Goal: Check status: Check status

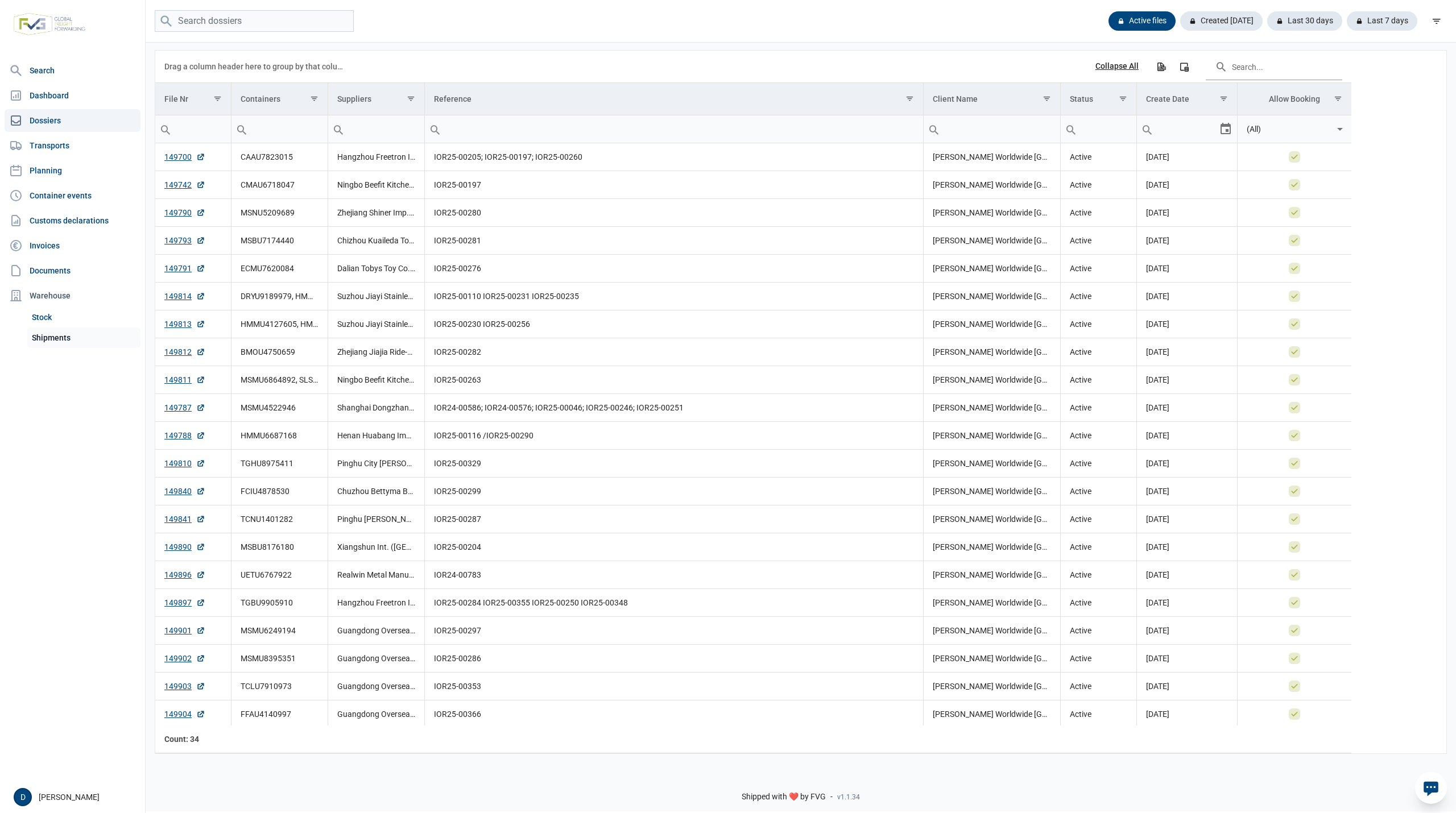
click at [50, 335] on link "Shipments" at bounding box center [83, 338] width 113 height 21
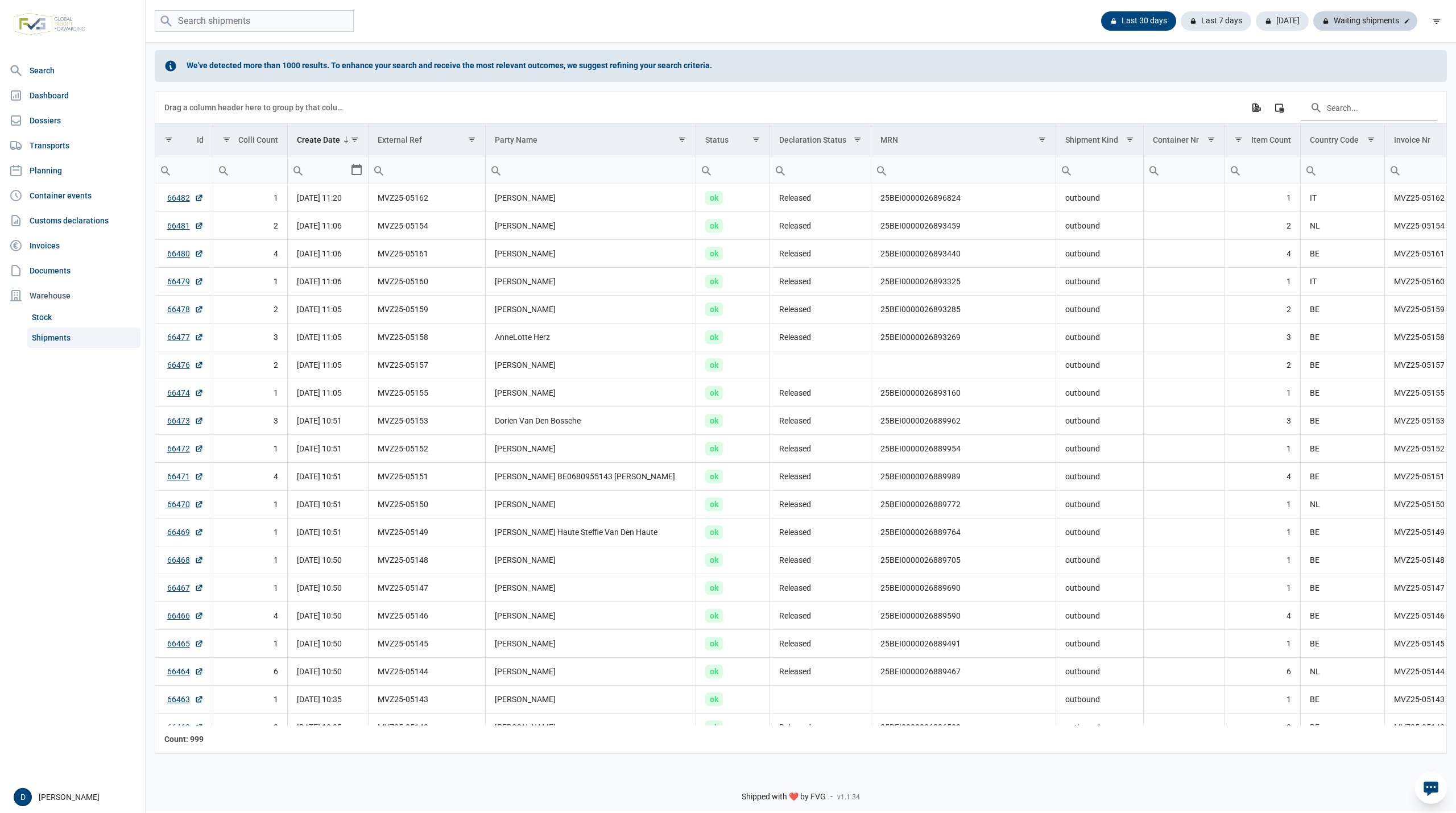
click at [1345, 21] on div "Waiting shipments" at bounding box center [1365, 21] width 104 height 19
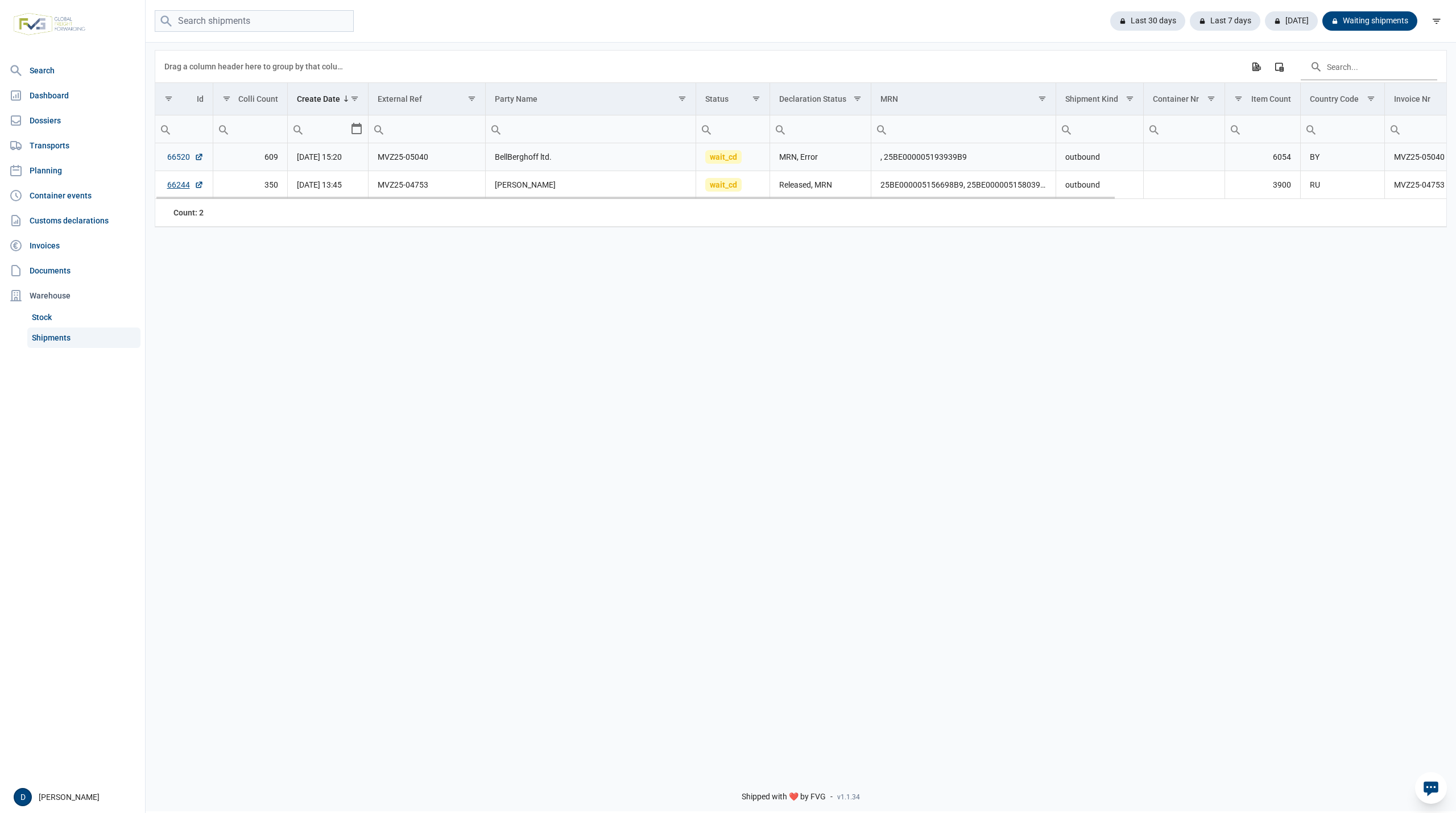
click at [168, 154] on link "66520" at bounding box center [185, 157] width 36 height 12
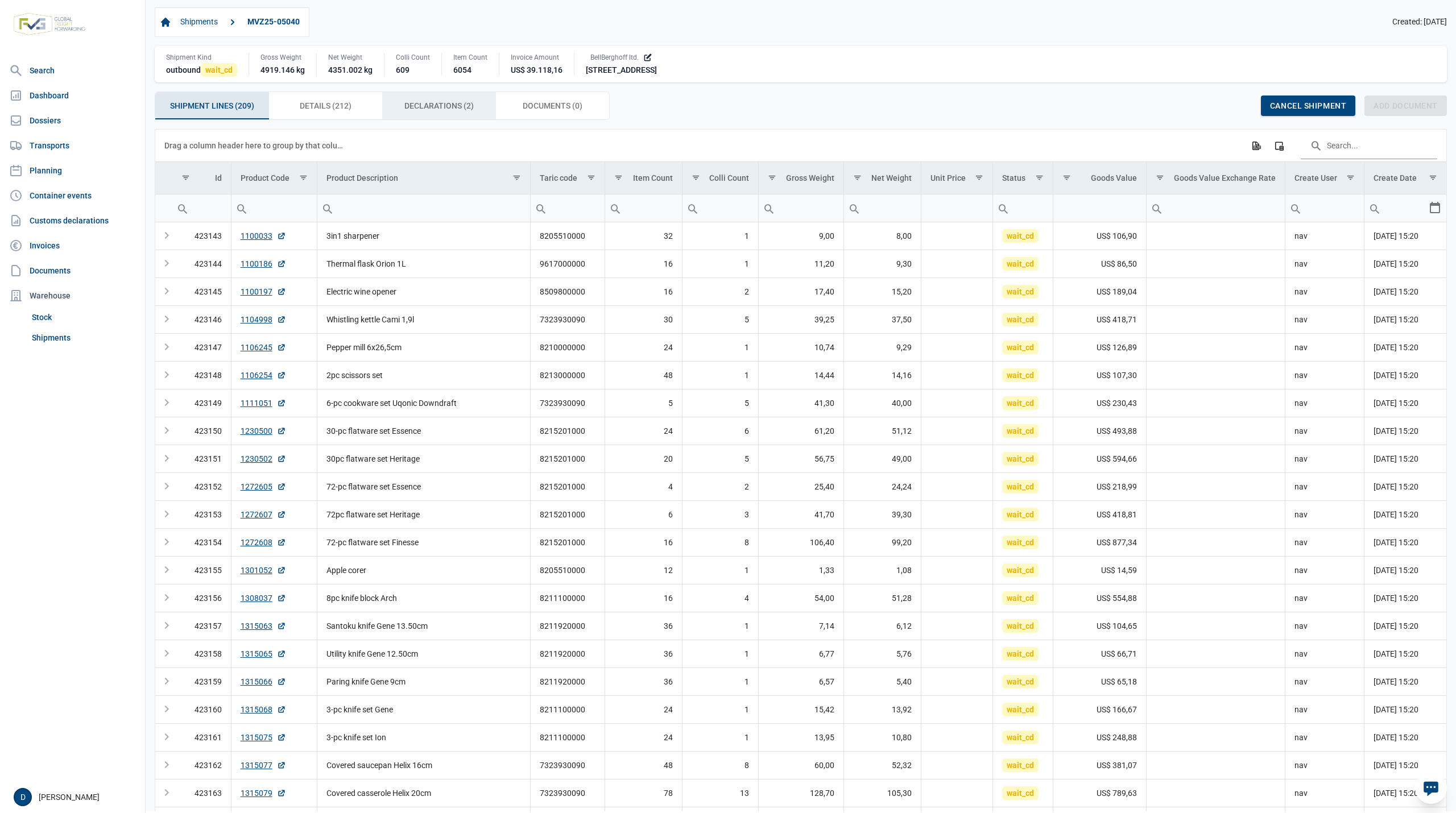
click at [437, 105] on span "Declarations (2) Declarations (2)" at bounding box center [439, 106] width 69 height 14
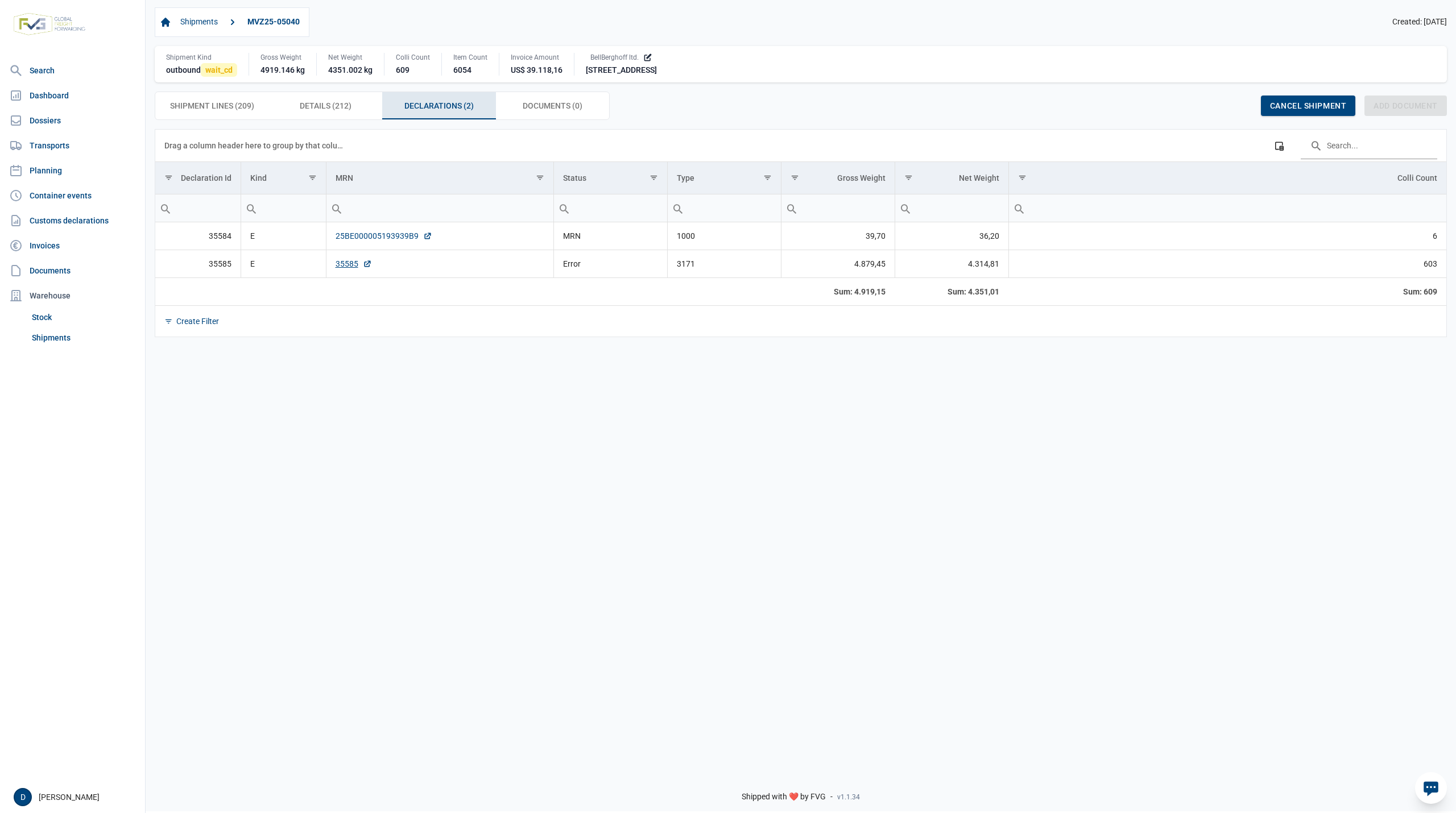
click at [382, 233] on link "25BE000005193939B9" at bounding box center [383, 236] width 97 height 12
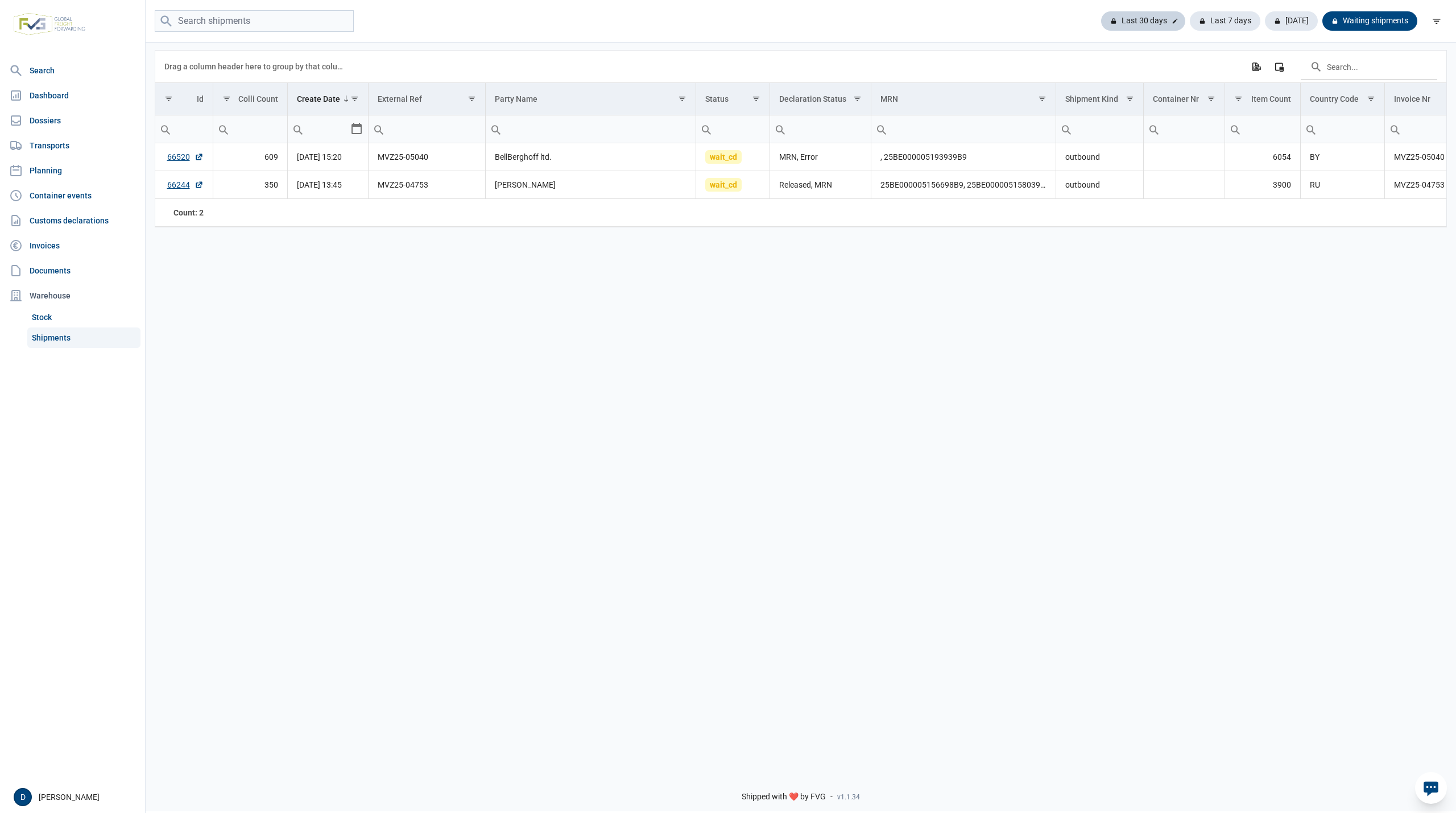
click at [1150, 21] on div "Last 30 days" at bounding box center [1143, 21] width 84 height 19
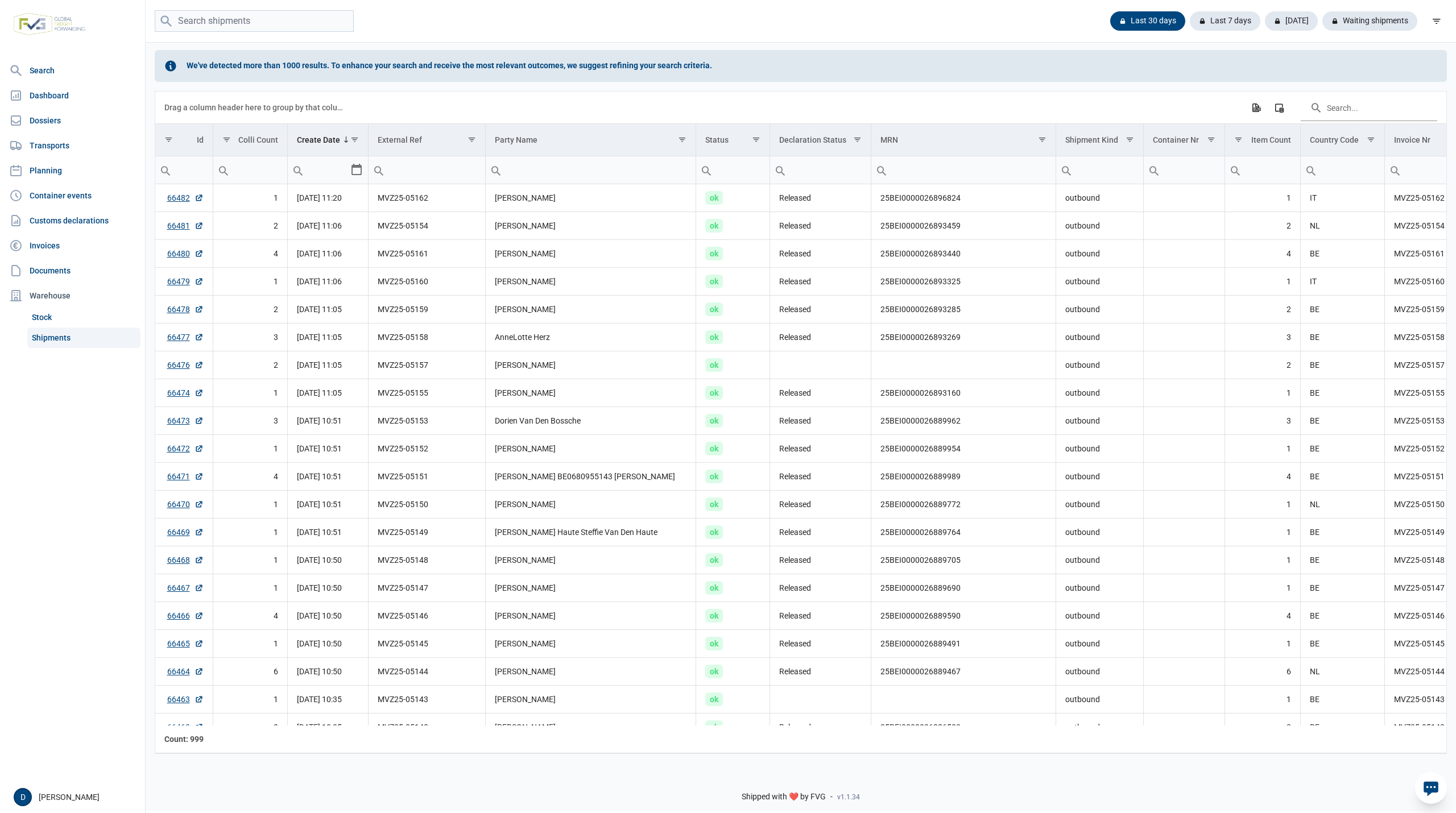
click at [49, 338] on link "Shipments" at bounding box center [83, 338] width 113 height 21
drag, startPoint x: 1359, startPoint y: 18, endPoint x: 1359, endPoint y: 24, distance: 6.0
click at [1360, 18] on div "Waiting shipments" at bounding box center [1365, 21] width 104 height 19
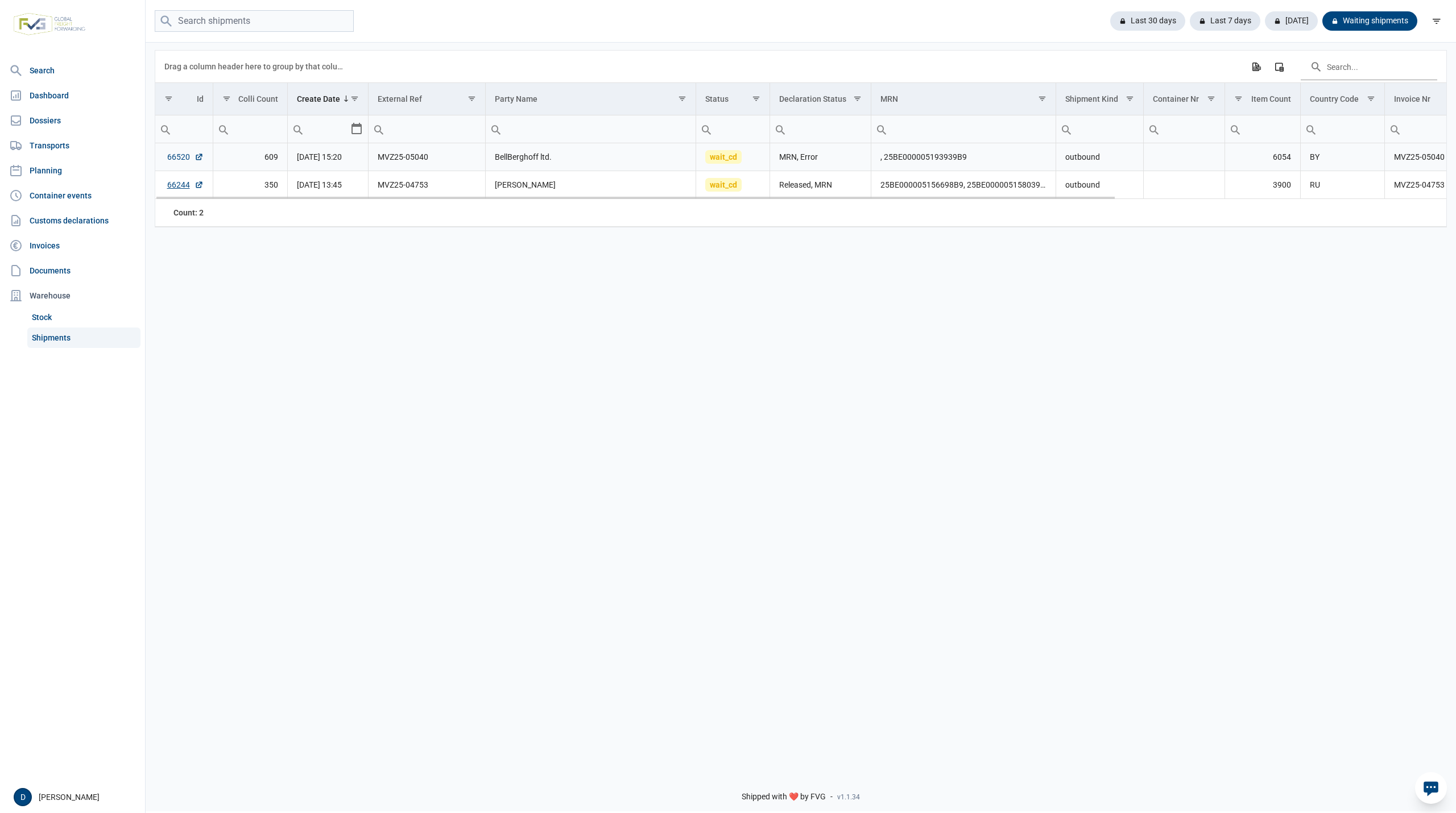
click at [183, 162] on link "66520" at bounding box center [185, 157] width 36 height 12
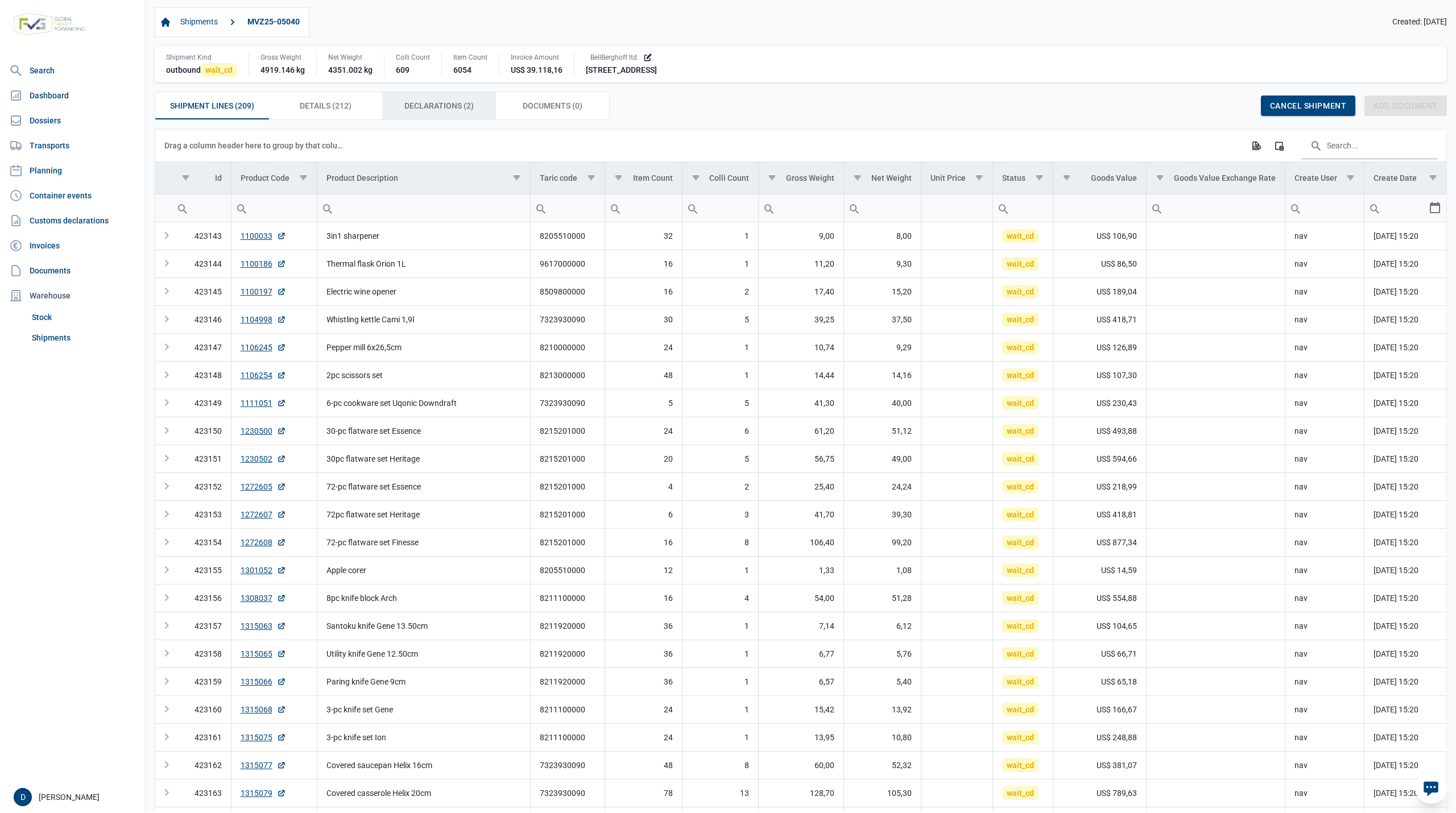
click at [438, 106] on span "Declarations (2) Declarations (2)" at bounding box center [439, 106] width 69 height 14
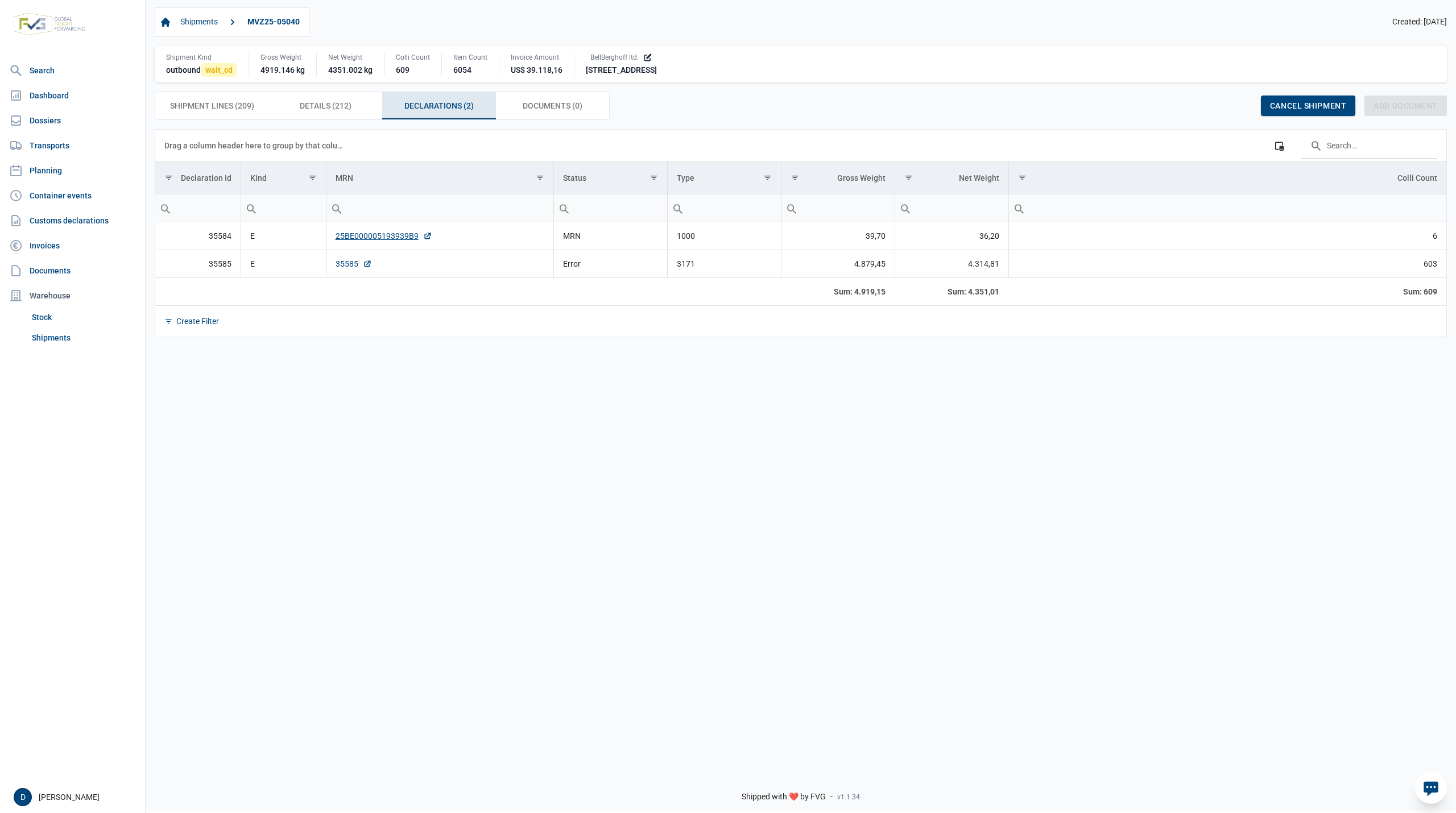
click at [349, 267] on link "35585" at bounding box center [353, 264] width 36 height 12
click at [347, 264] on link "35585" at bounding box center [353, 264] width 36 height 12
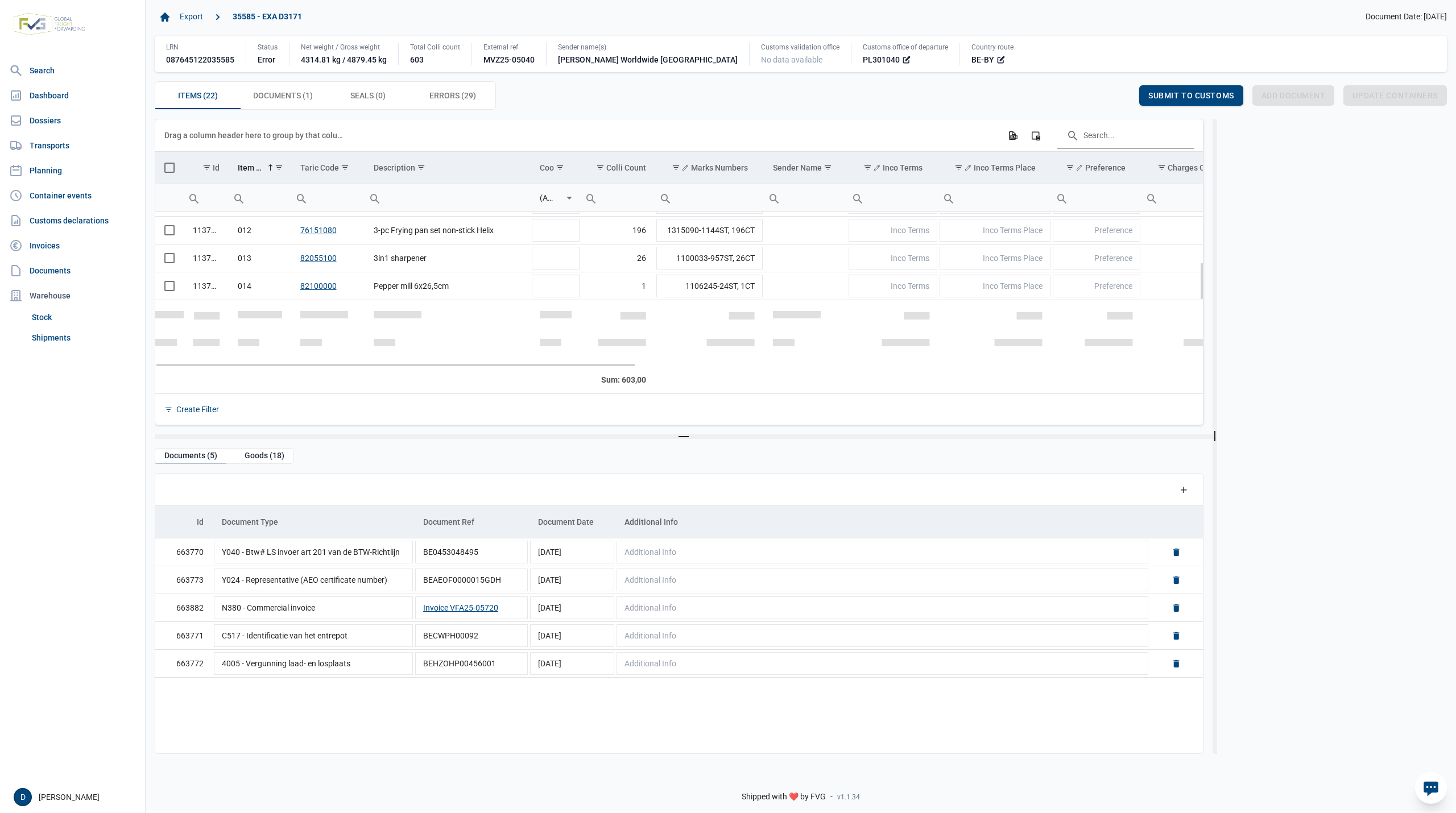
scroll to position [201, 0]
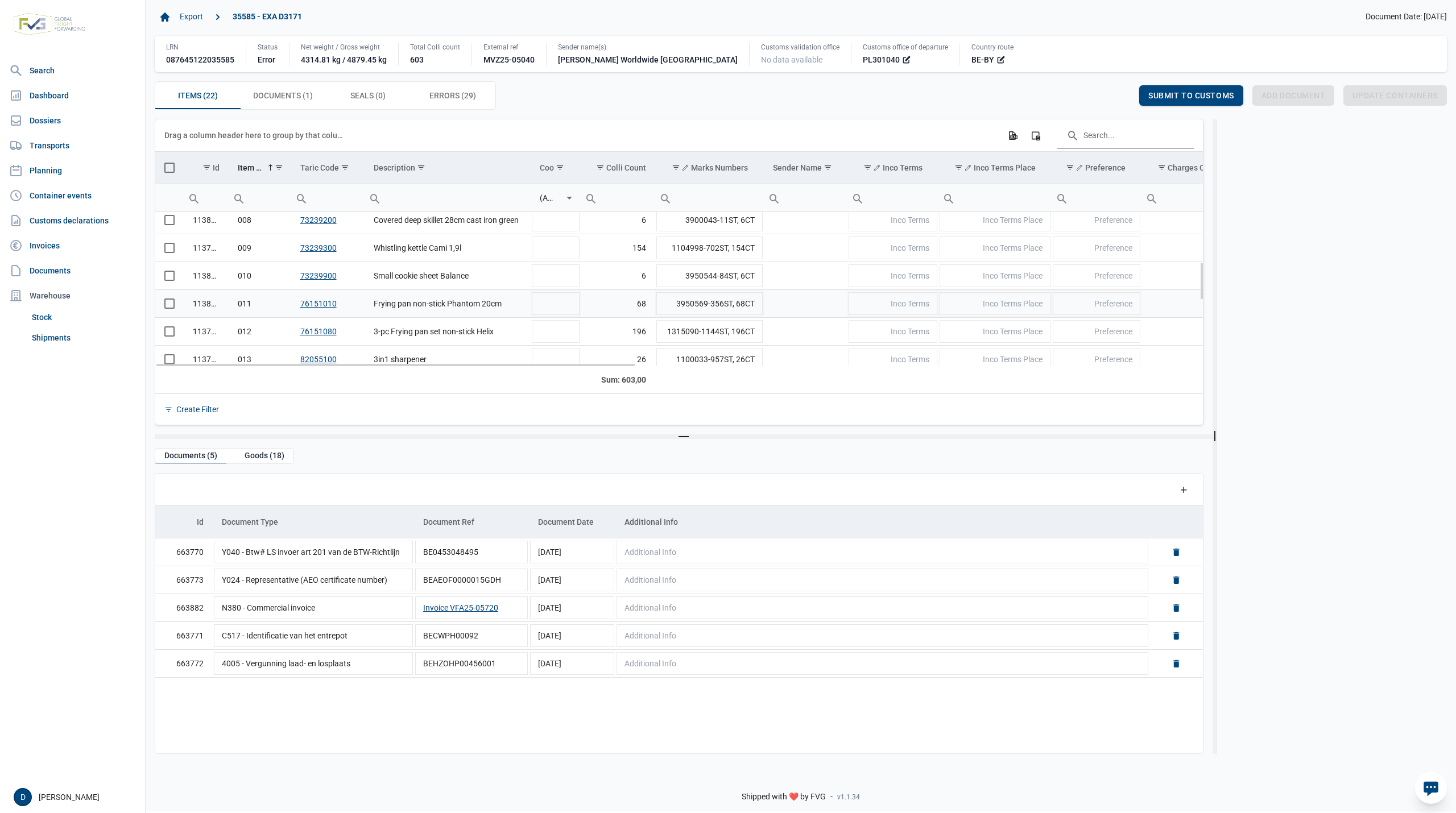
click at [169, 308] on span "Select row" at bounding box center [169, 304] width 10 height 10
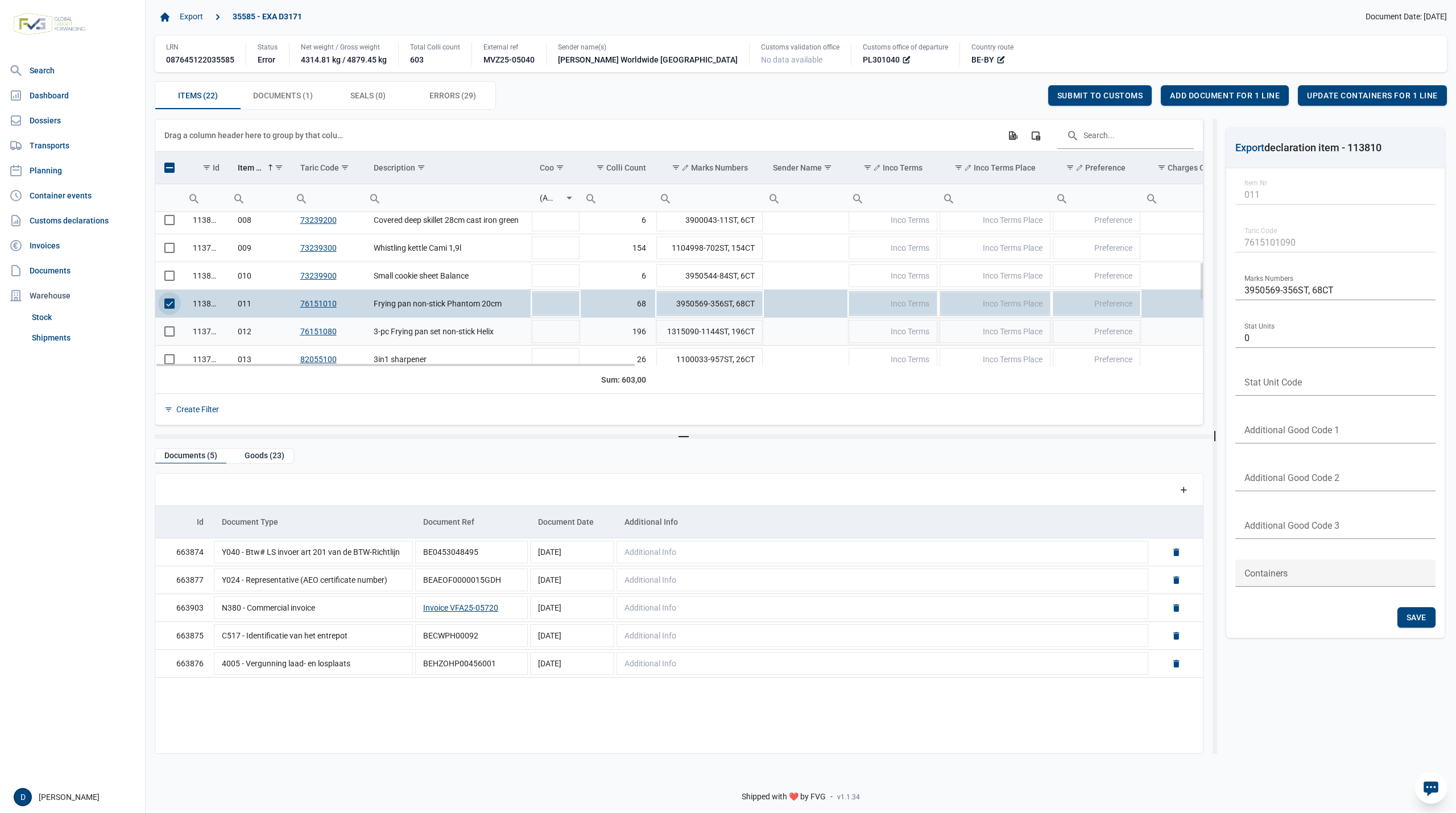
click at [168, 337] on span "Select row" at bounding box center [169, 331] width 10 height 10
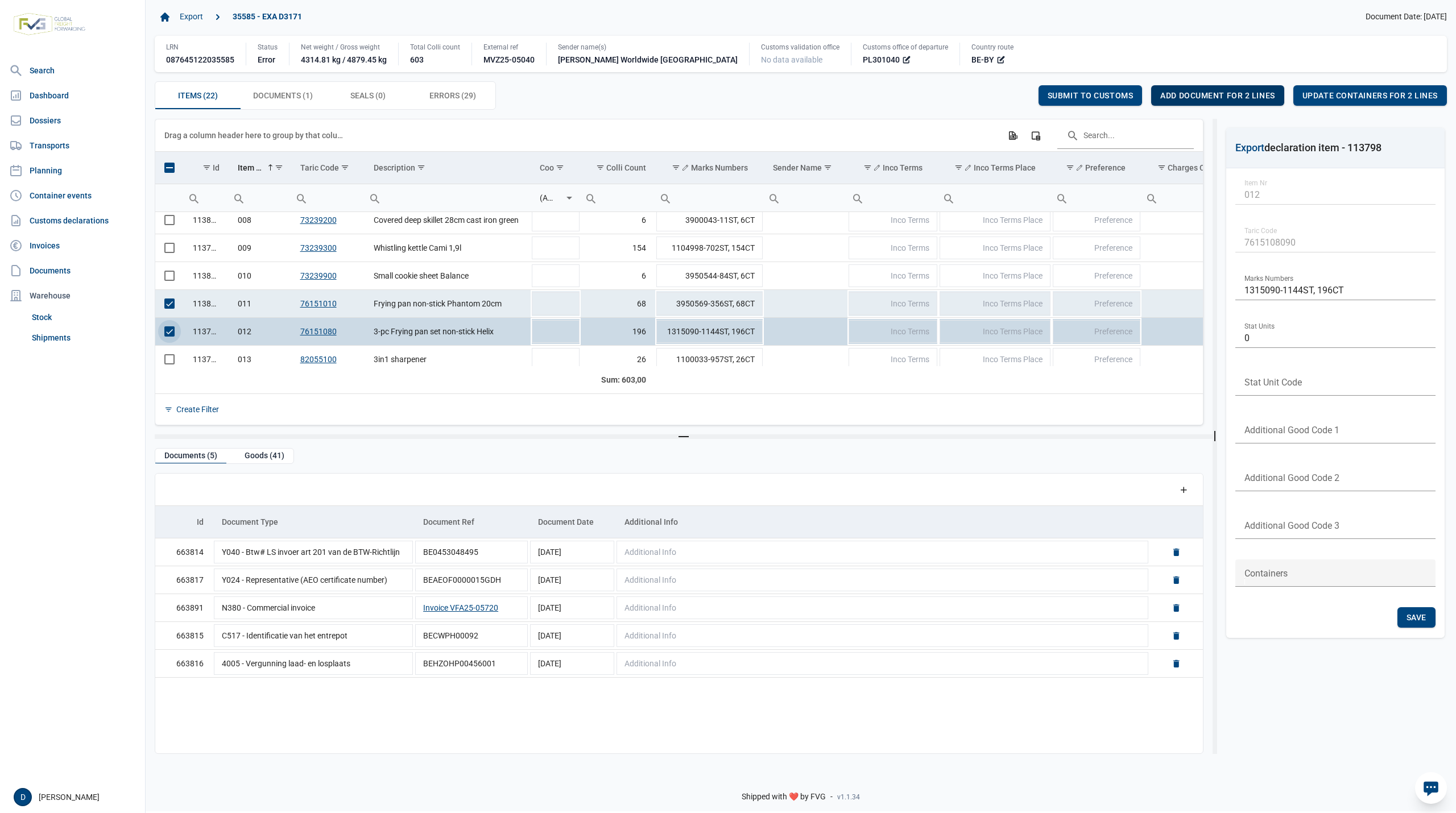
click at [1224, 99] on span "Add document for 2 lines" at bounding box center [1217, 95] width 114 height 9
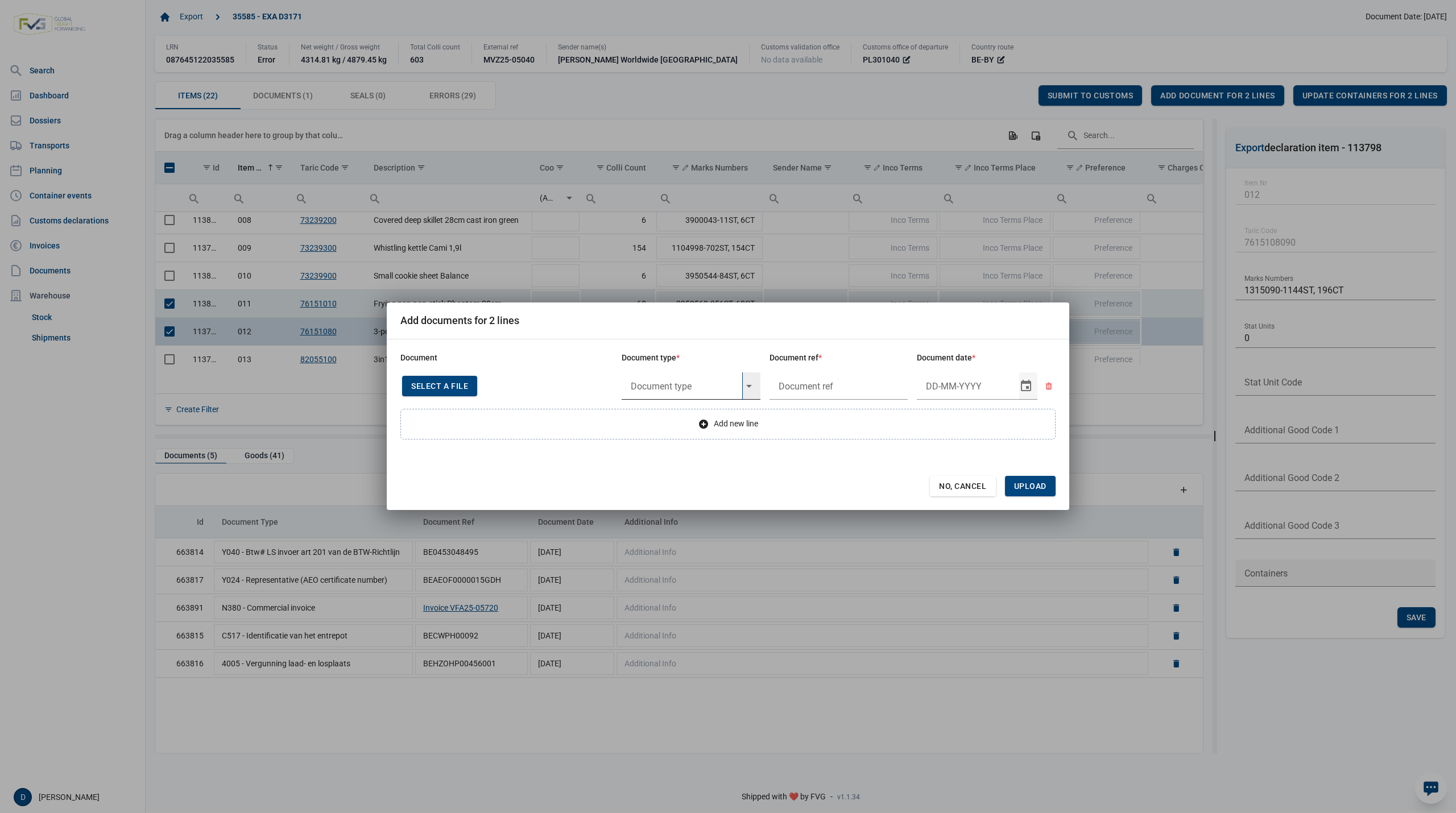
click at [701, 383] on input "text" at bounding box center [682, 385] width 121 height 27
click at [690, 414] on div "Y745 - De verbodsbepalingen van artikel 1 ter ter, lid 1," at bounding box center [691, 418] width 139 height 26
type input "Y745 - De verbodsbepalingen van artikel 1 ter ter, lid 1,"
click at [810, 390] on input "text" at bounding box center [839, 385] width 139 height 27
type input "."
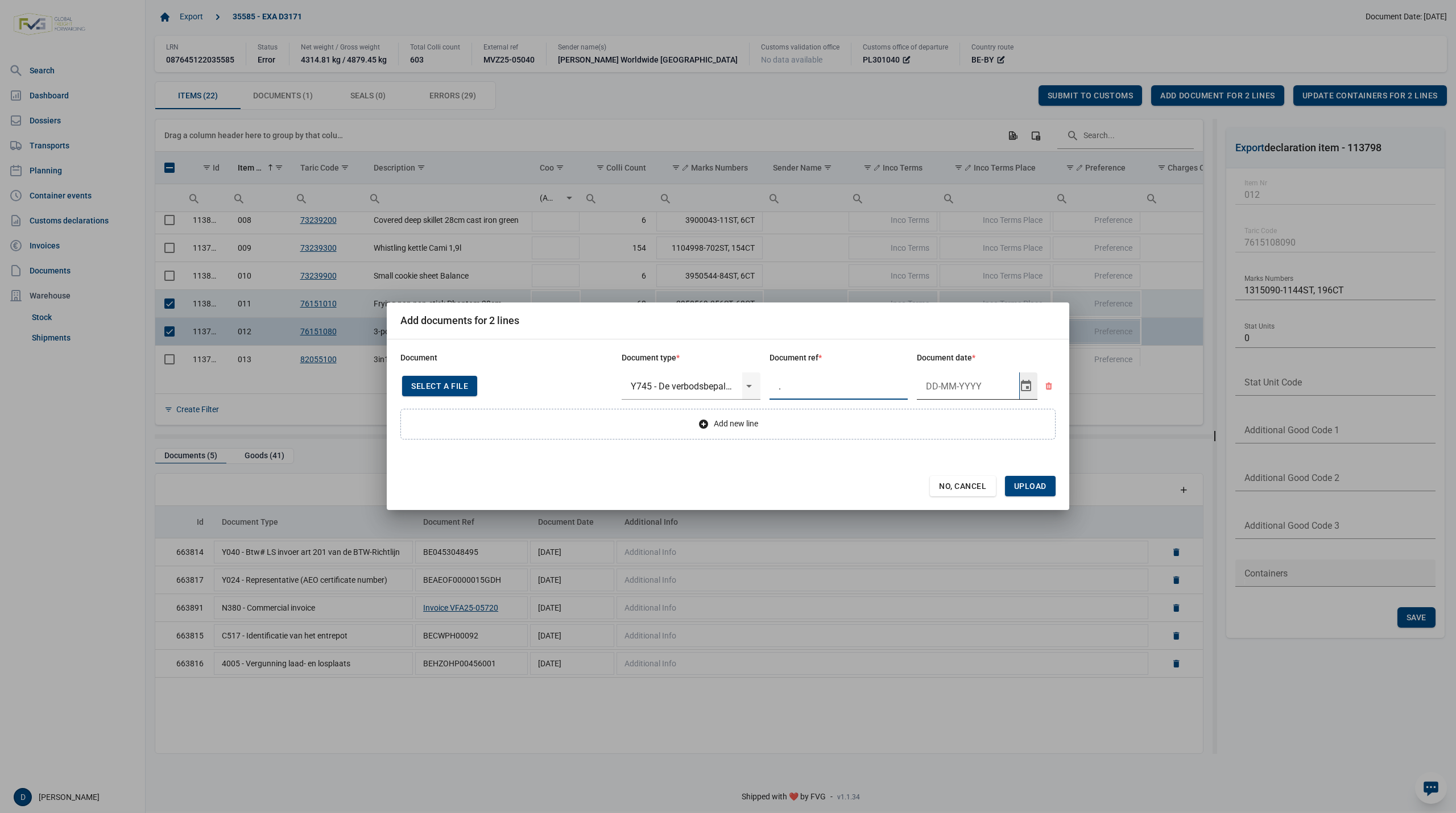
click at [947, 383] on input "Document date" at bounding box center [968, 385] width 102 height 27
type input "16-9-2025"
click at [1027, 487] on span "Upload" at bounding box center [1030, 485] width 32 height 9
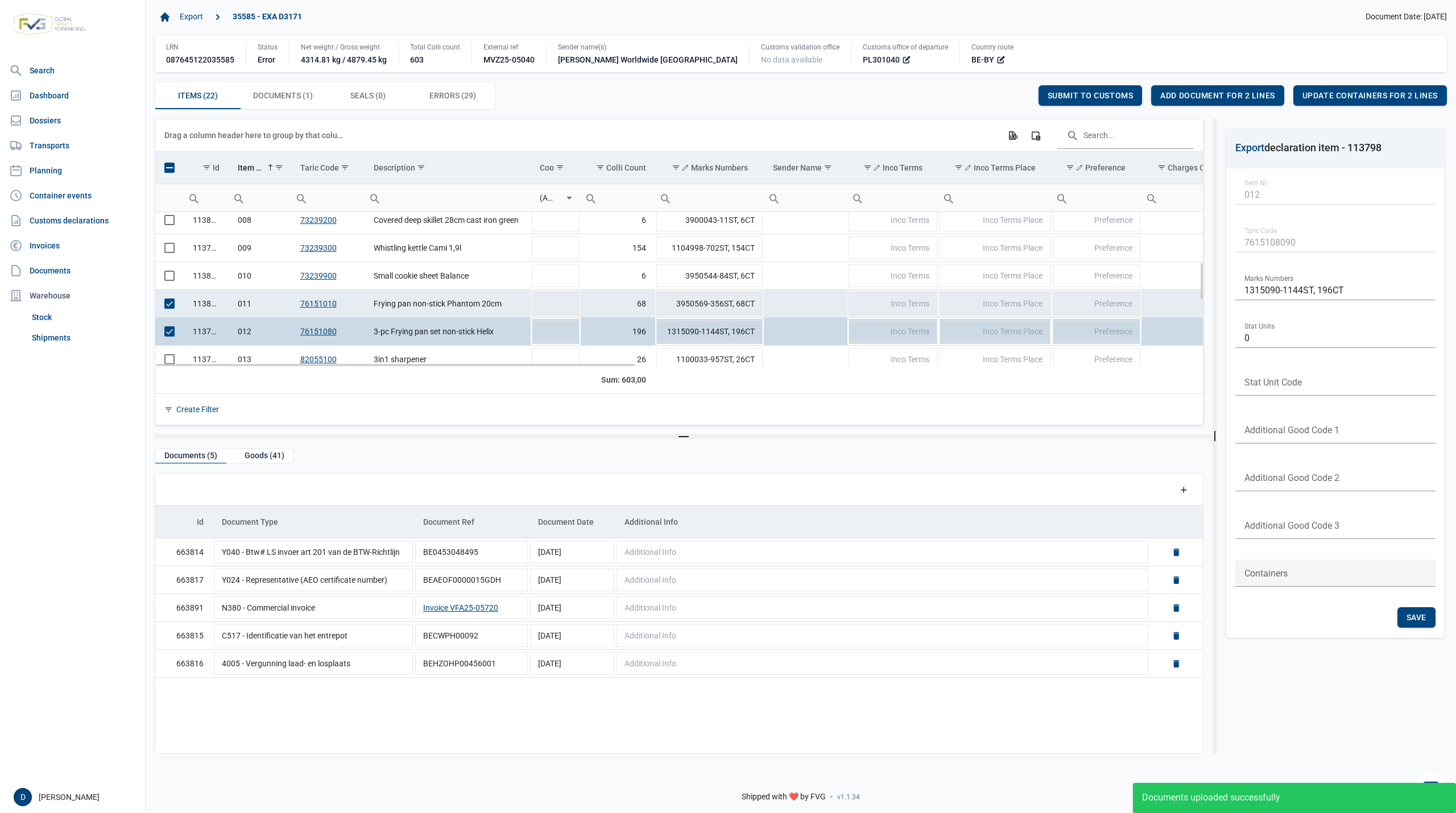
click at [173, 308] on span "Select row" at bounding box center [169, 304] width 10 height 10
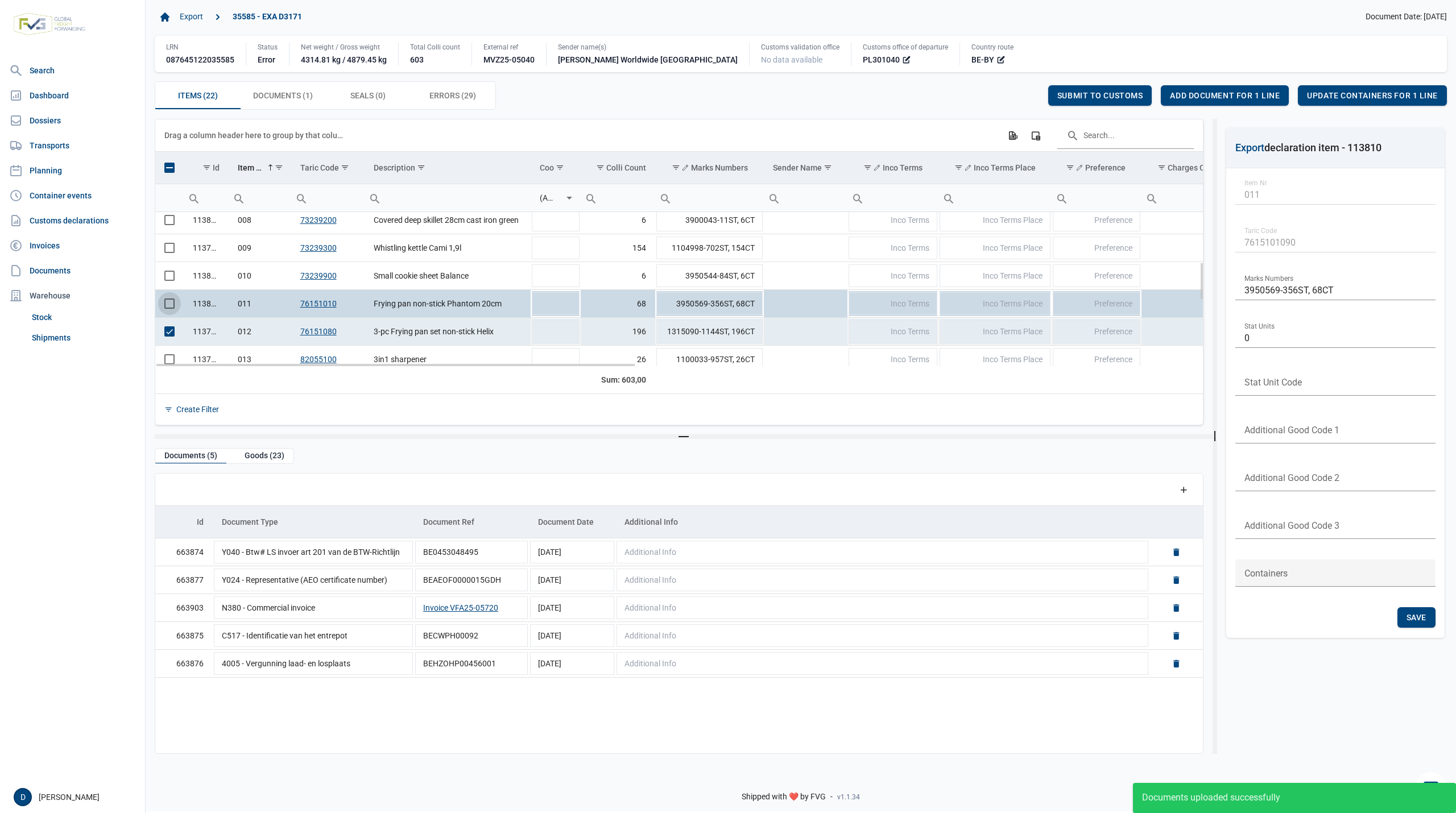
click at [171, 344] on td "Data grid with 22 rows and 23 columns" at bounding box center [169, 332] width 28 height 28
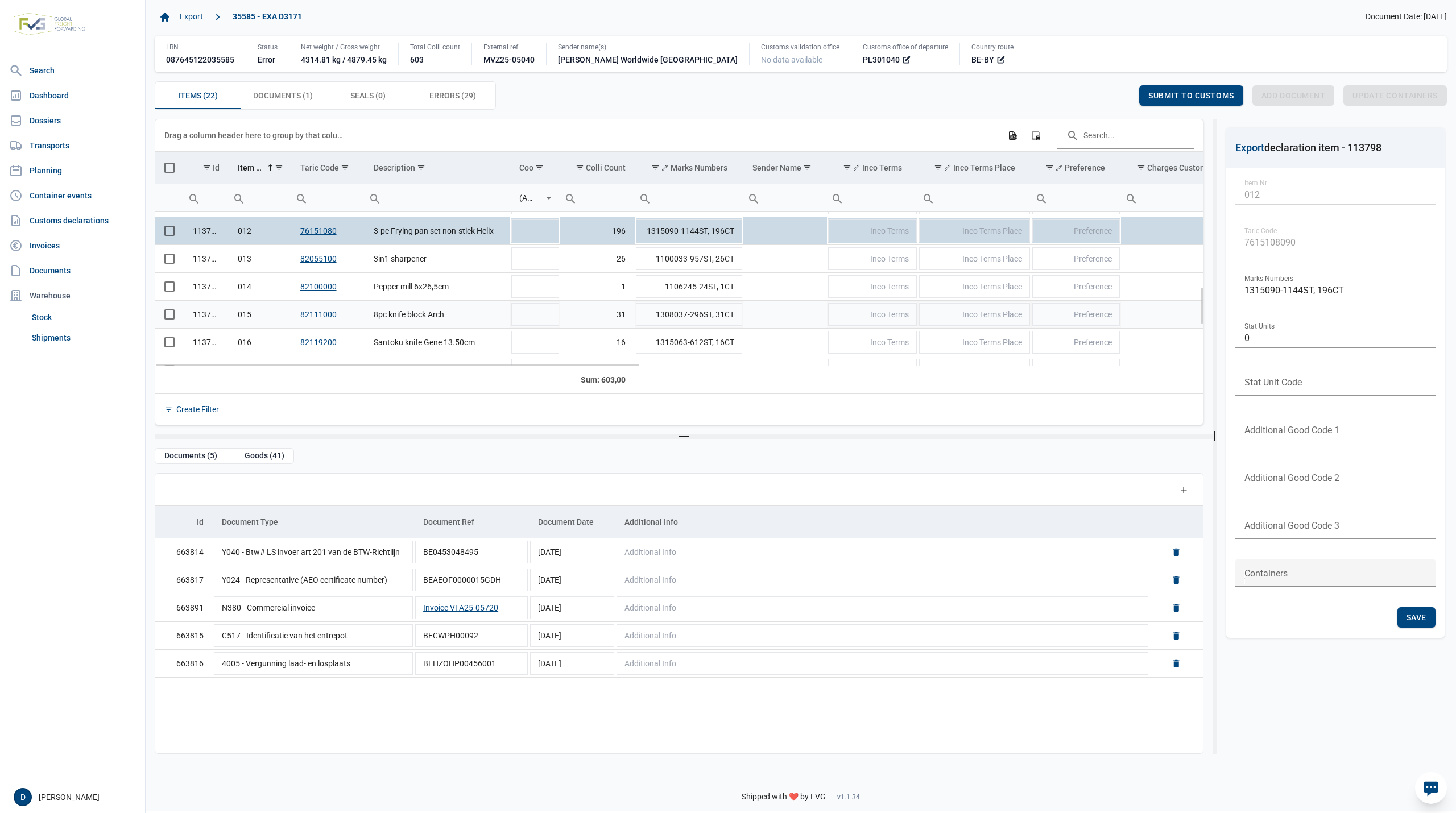
scroll to position [464, 0]
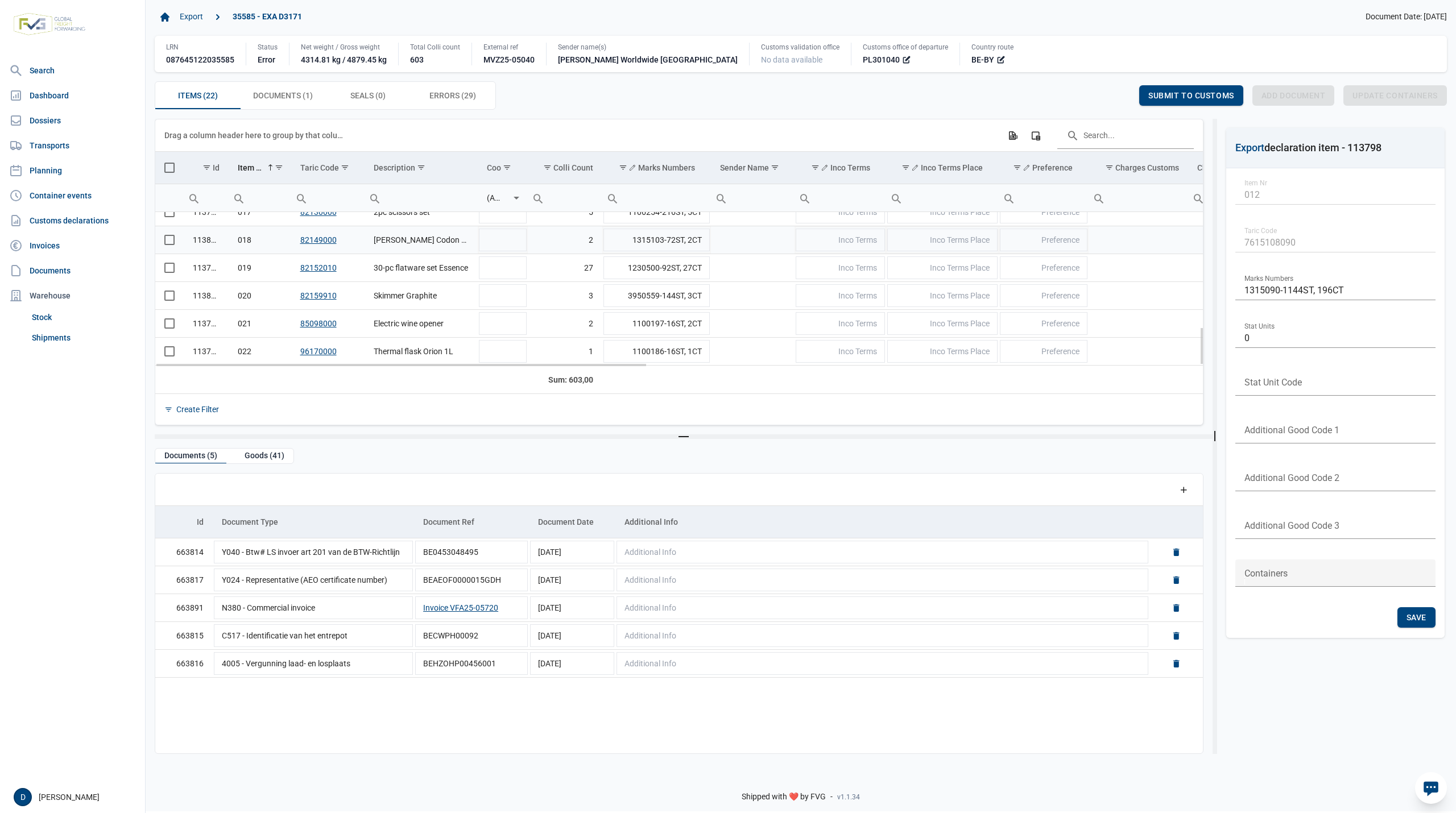
click at [169, 242] on span "Select row" at bounding box center [169, 239] width 10 height 10
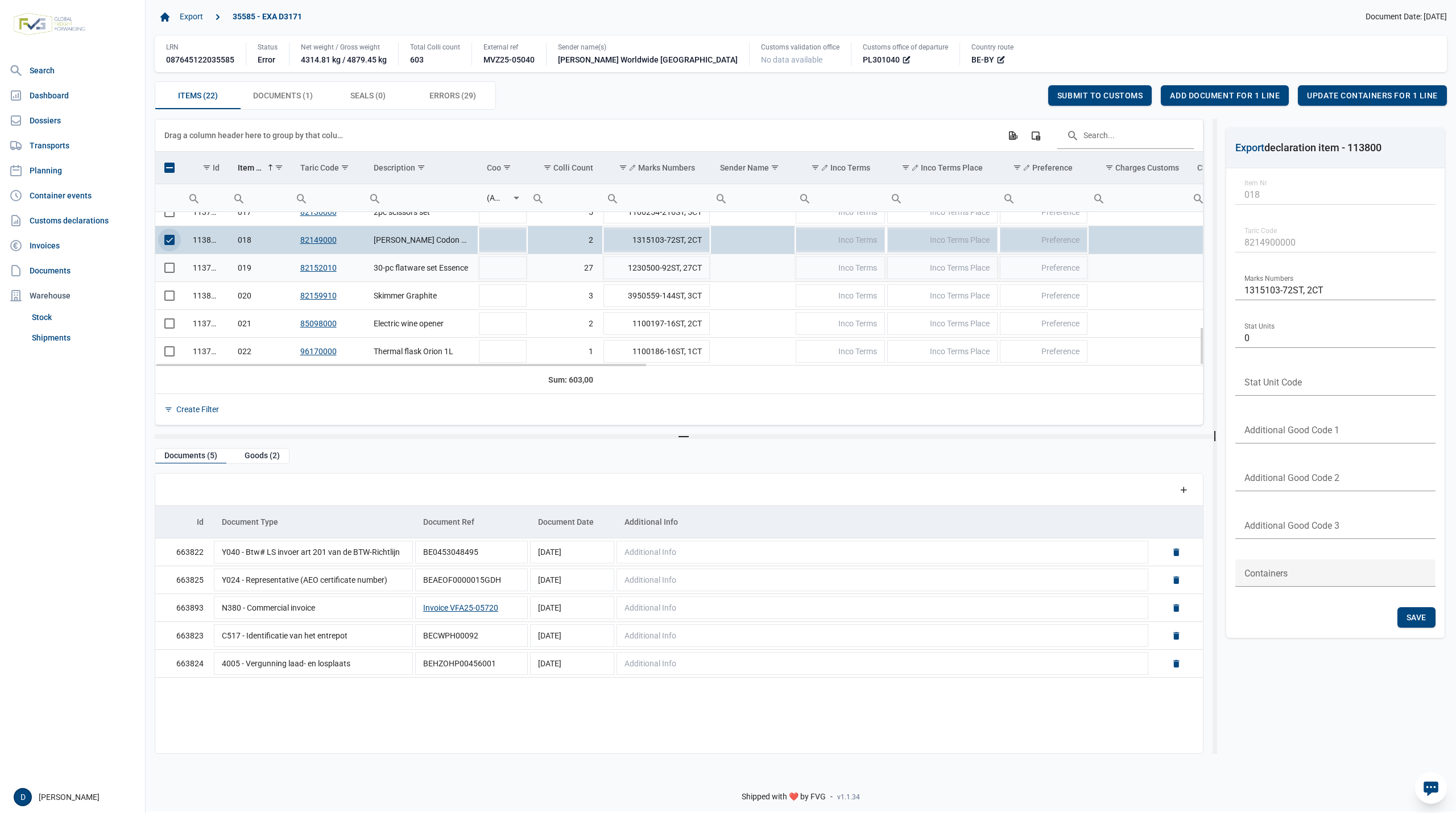
click at [171, 271] on span "Select row" at bounding box center [169, 267] width 10 height 10
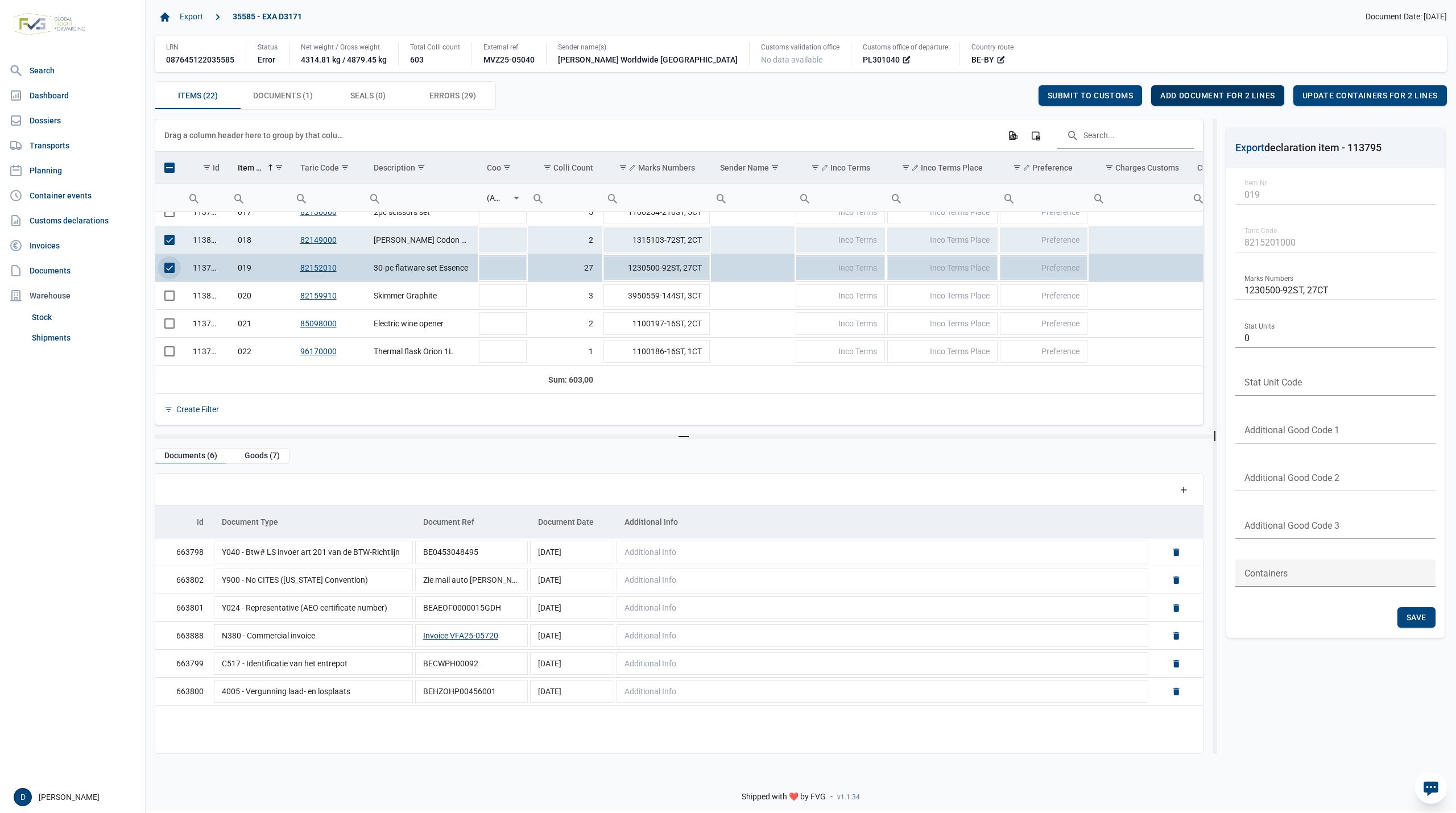
click at [1198, 100] on span "Add document for 2 lines" at bounding box center [1217, 95] width 114 height 9
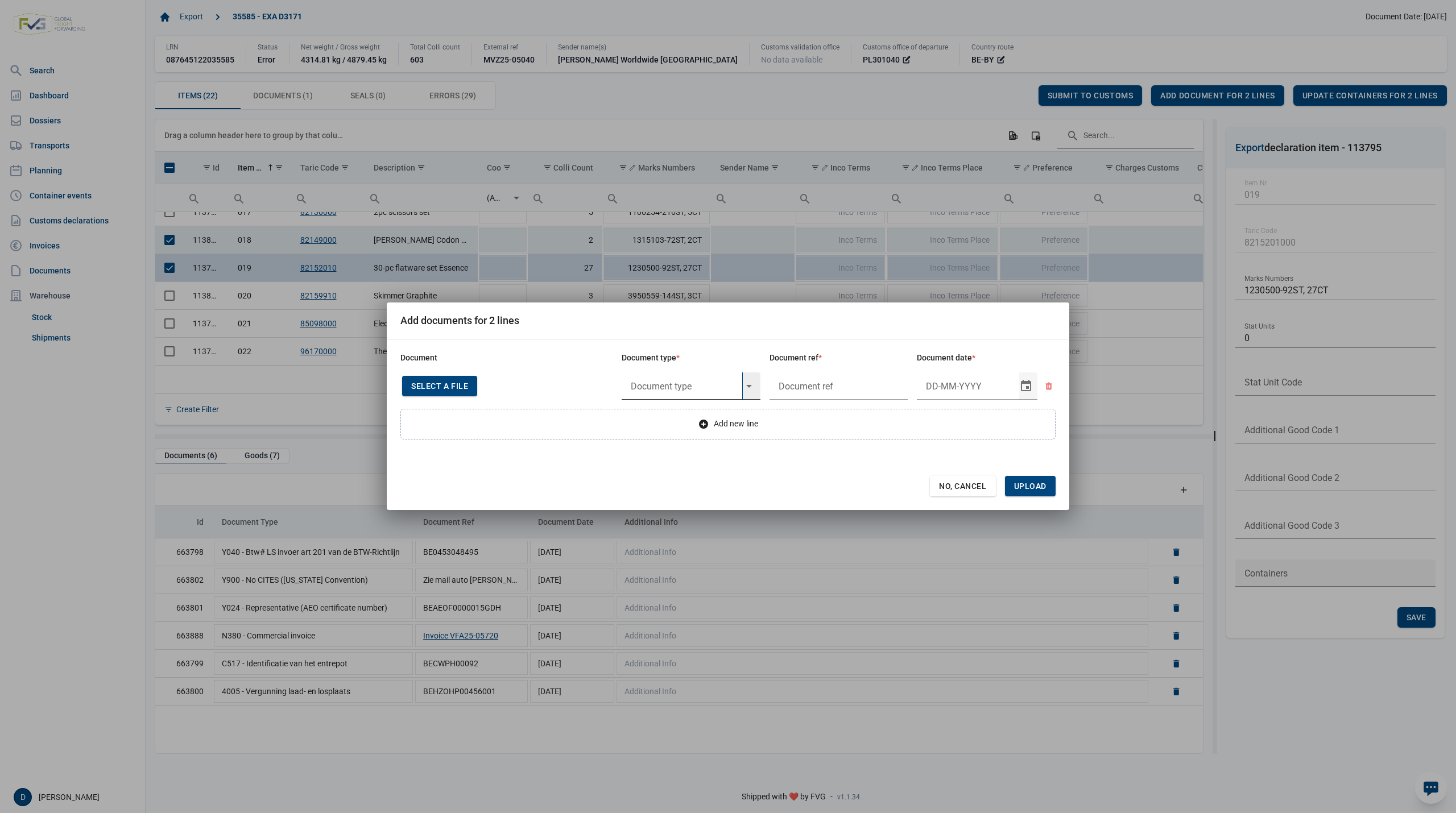
click at [670, 381] on input "text" at bounding box center [682, 385] width 121 height 27
click at [662, 382] on input "Y724" at bounding box center [682, 385] width 121 height 27
type input "Y724"
click at [960, 485] on span "No, Cancel" at bounding box center [963, 485] width 48 height 9
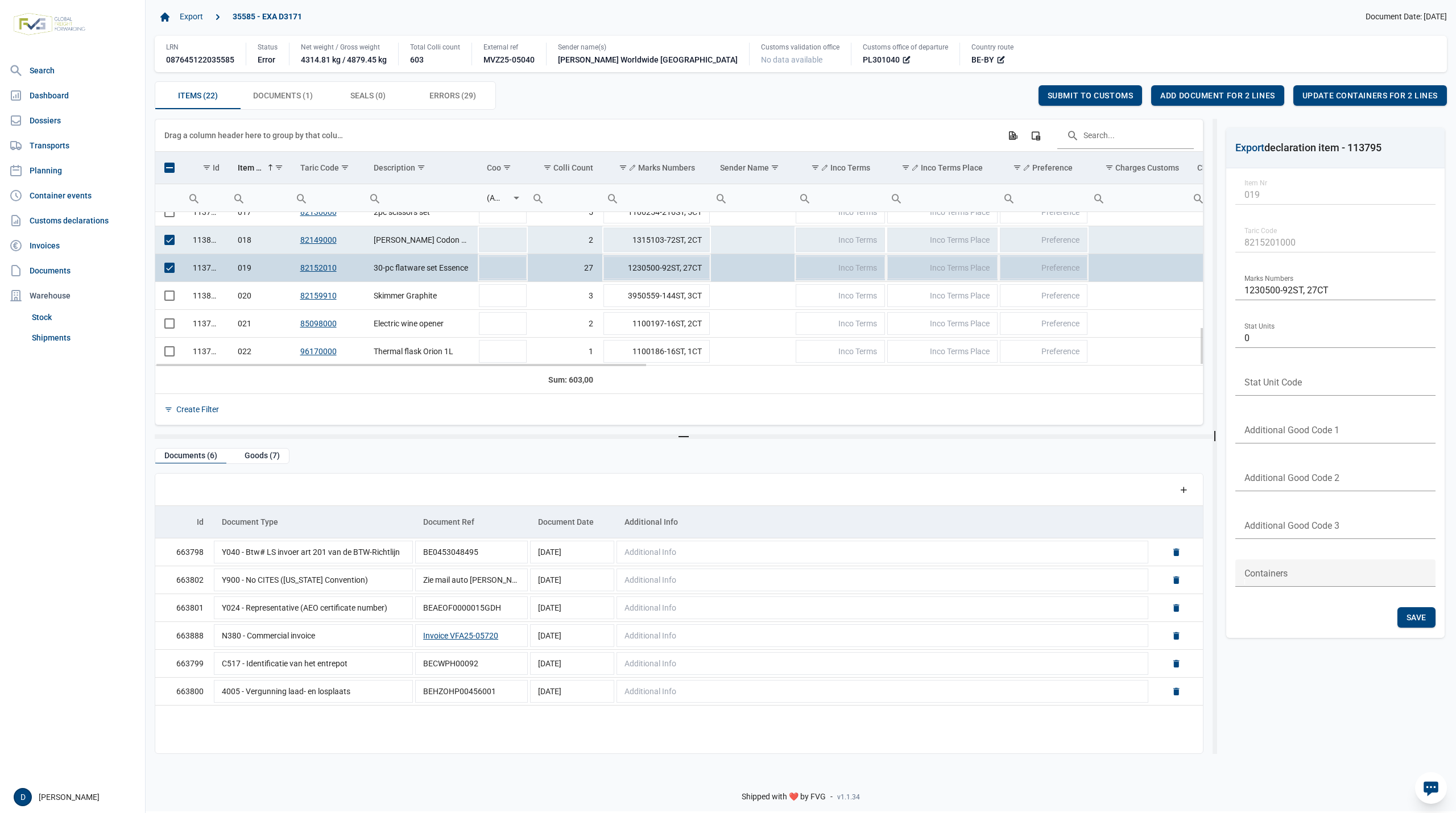
click at [167, 269] on span "Select row" at bounding box center [169, 267] width 10 height 10
click at [172, 241] on span "Select row" at bounding box center [169, 239] width 10 height 10
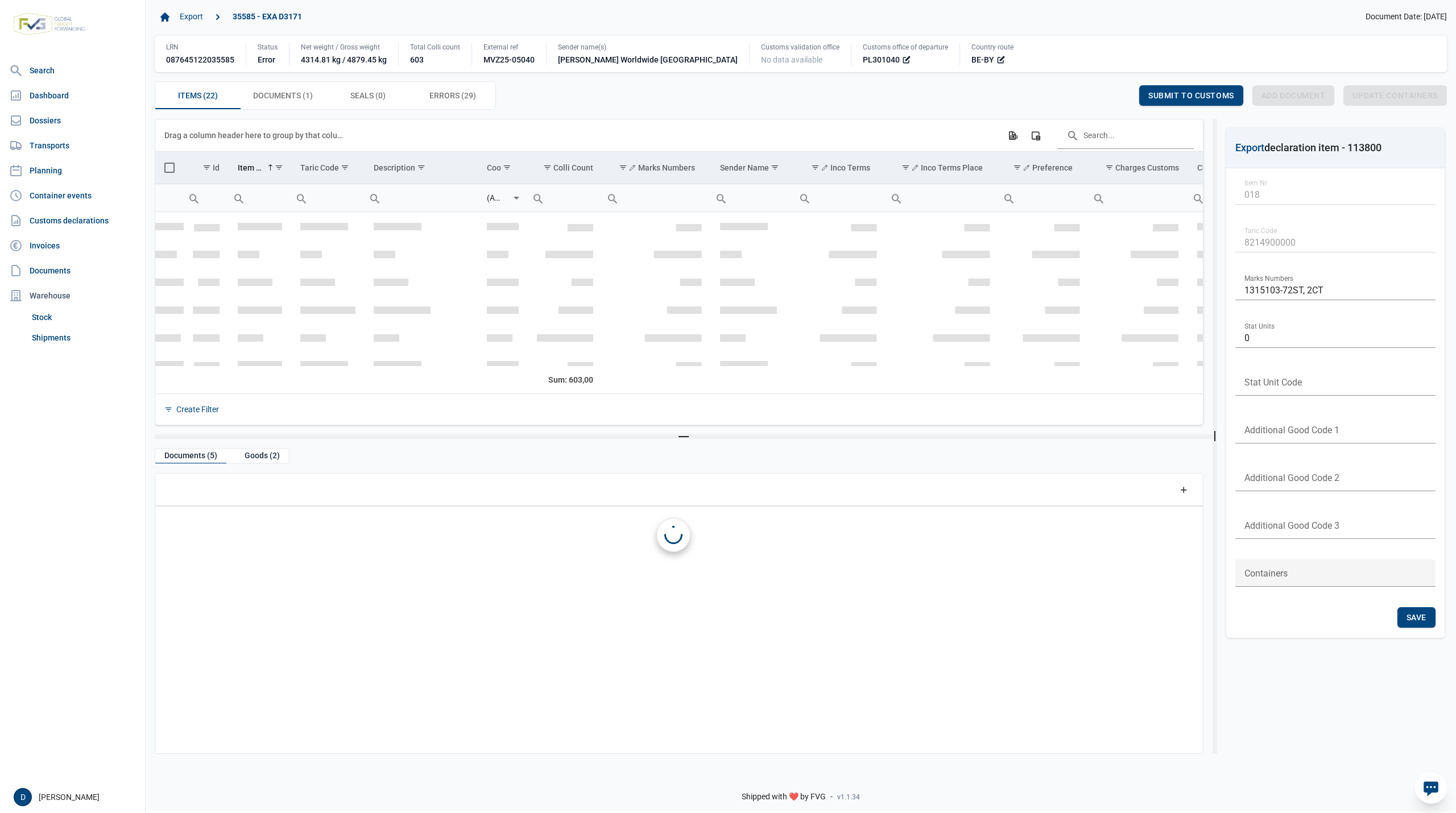
scroll to position [463, 0]
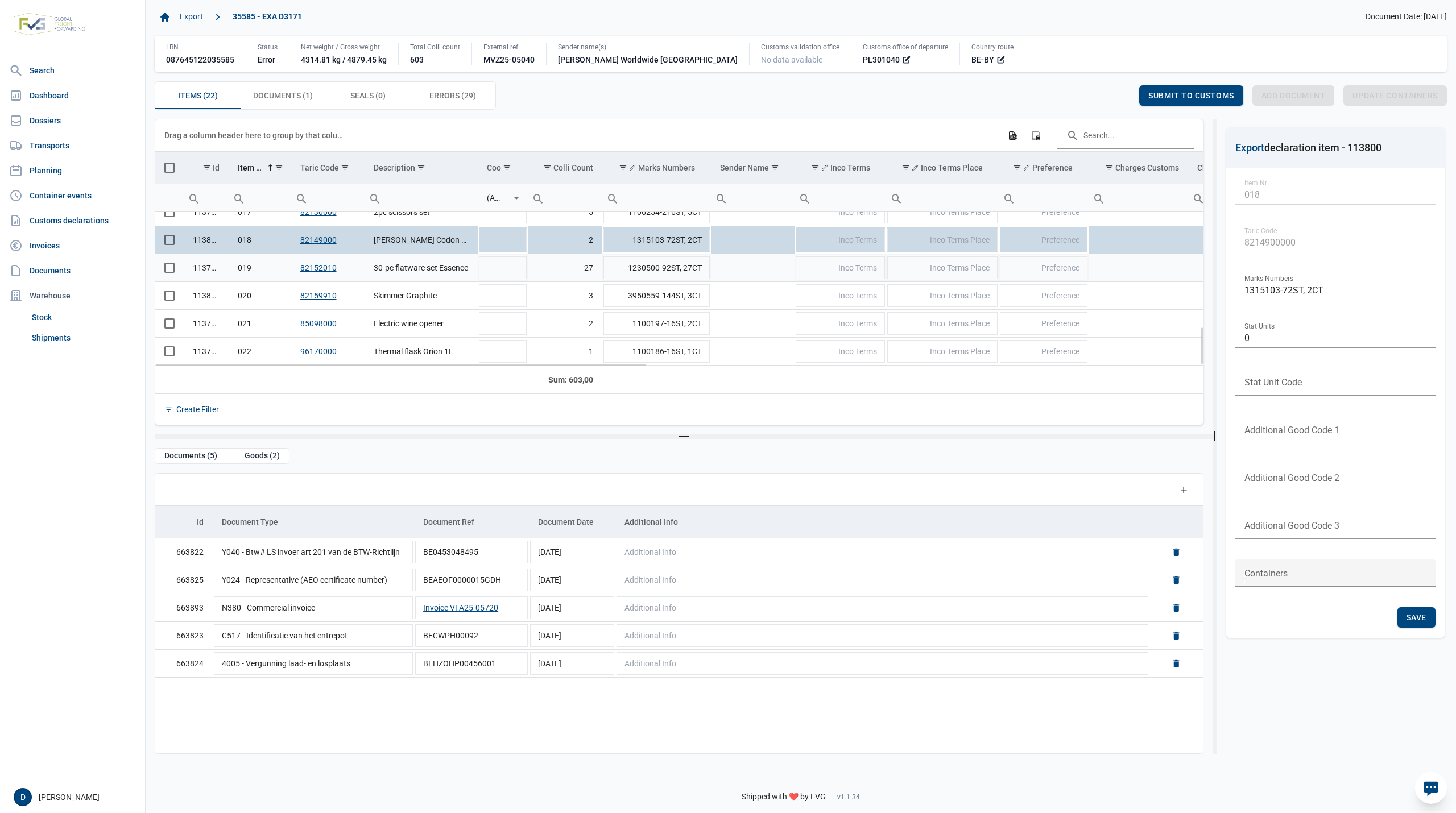
click at [169, 272] on span "Select row" at bounding box center [169, 267] width 10 height 10
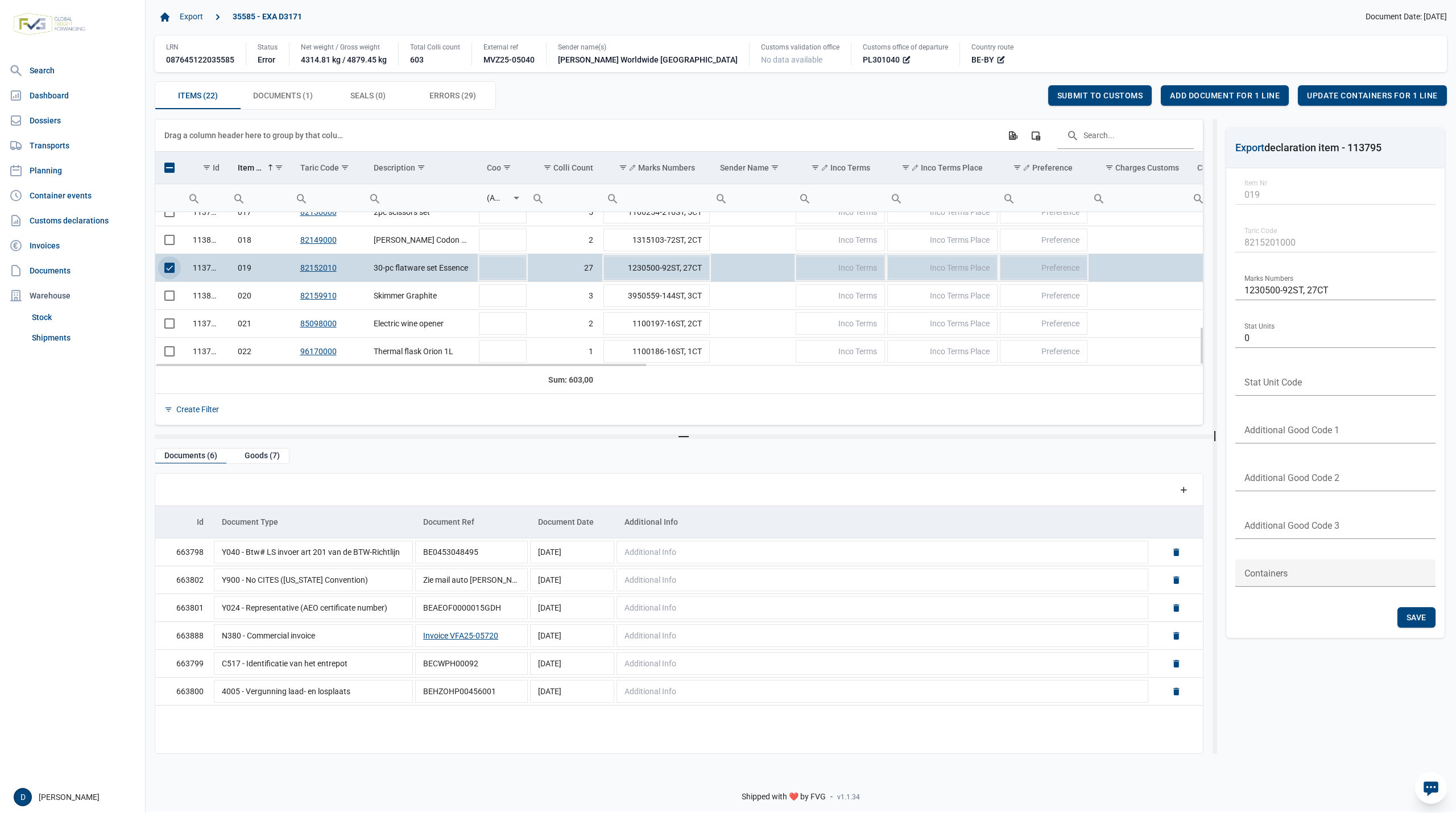
click at [167, 273] on span "Select row" at bounding box center [169, 267] width 10 height 10
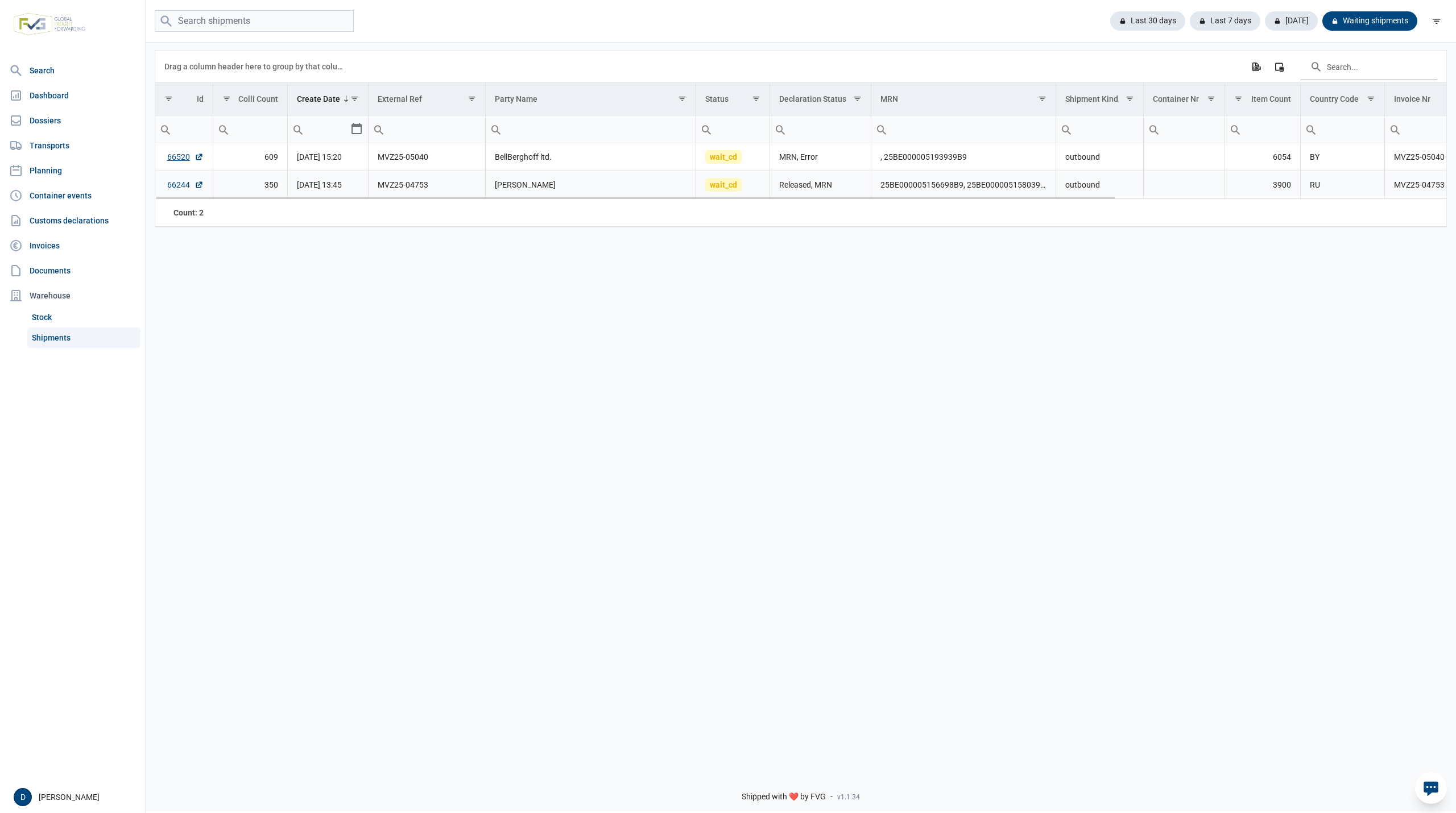
click at [187, 187] on link "66244" at bounding box center [185, 185] width 36 height 12
click at [176, 158] on link "66520" at bounding box center [185, 157] width 36 height 12
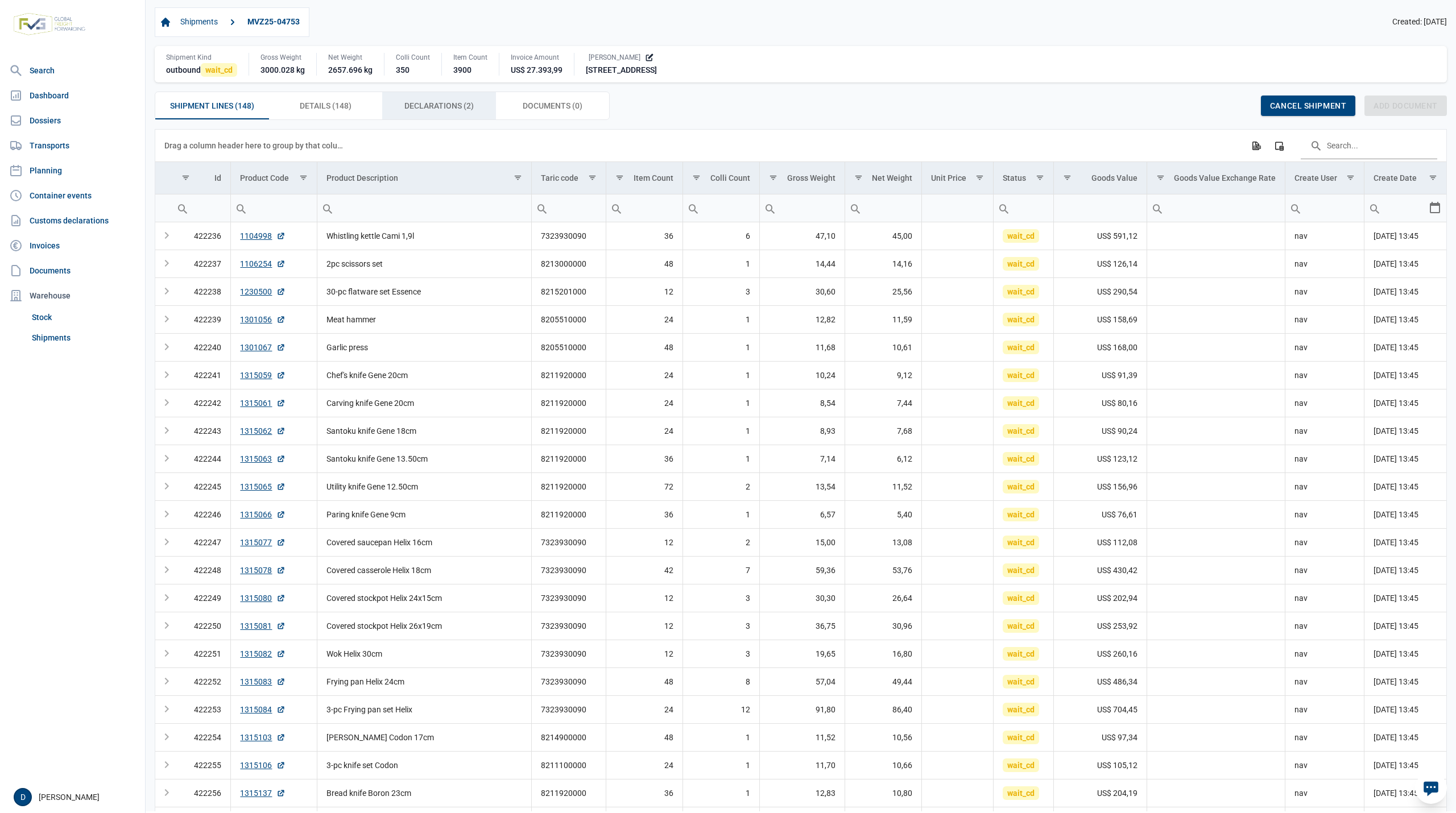
click at [430, 103] on span "Declarations (2) Declarations (2)" at bounding box center [439, 106] width 69 height 14
click at [438, 105] on span "Declarations (2) Declarations (2)" at bounding box center [439, 106] width 69 height 14
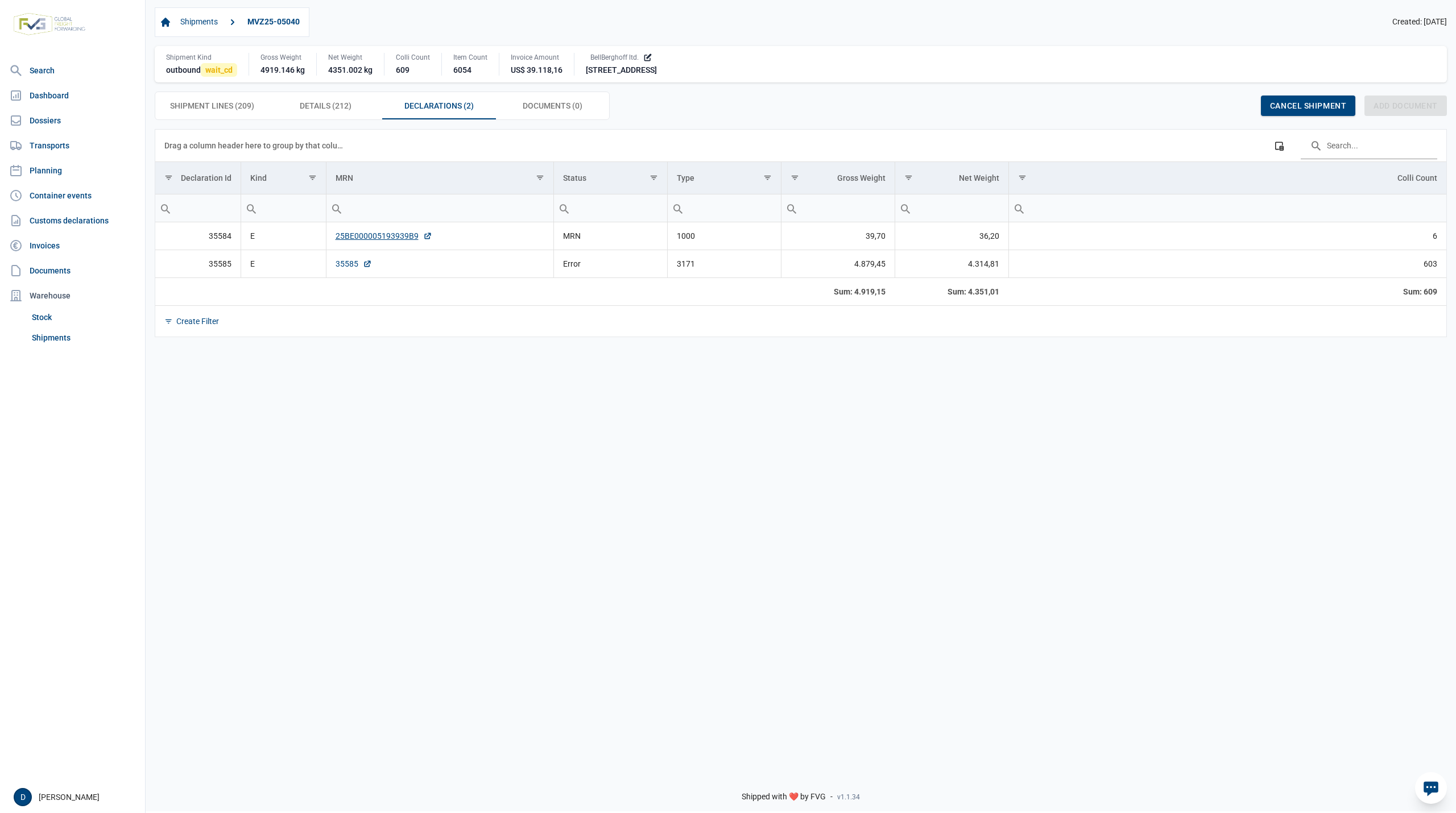
click at [337, 264] on link "35585" at bounding box center [353, 264] width 36 height 12
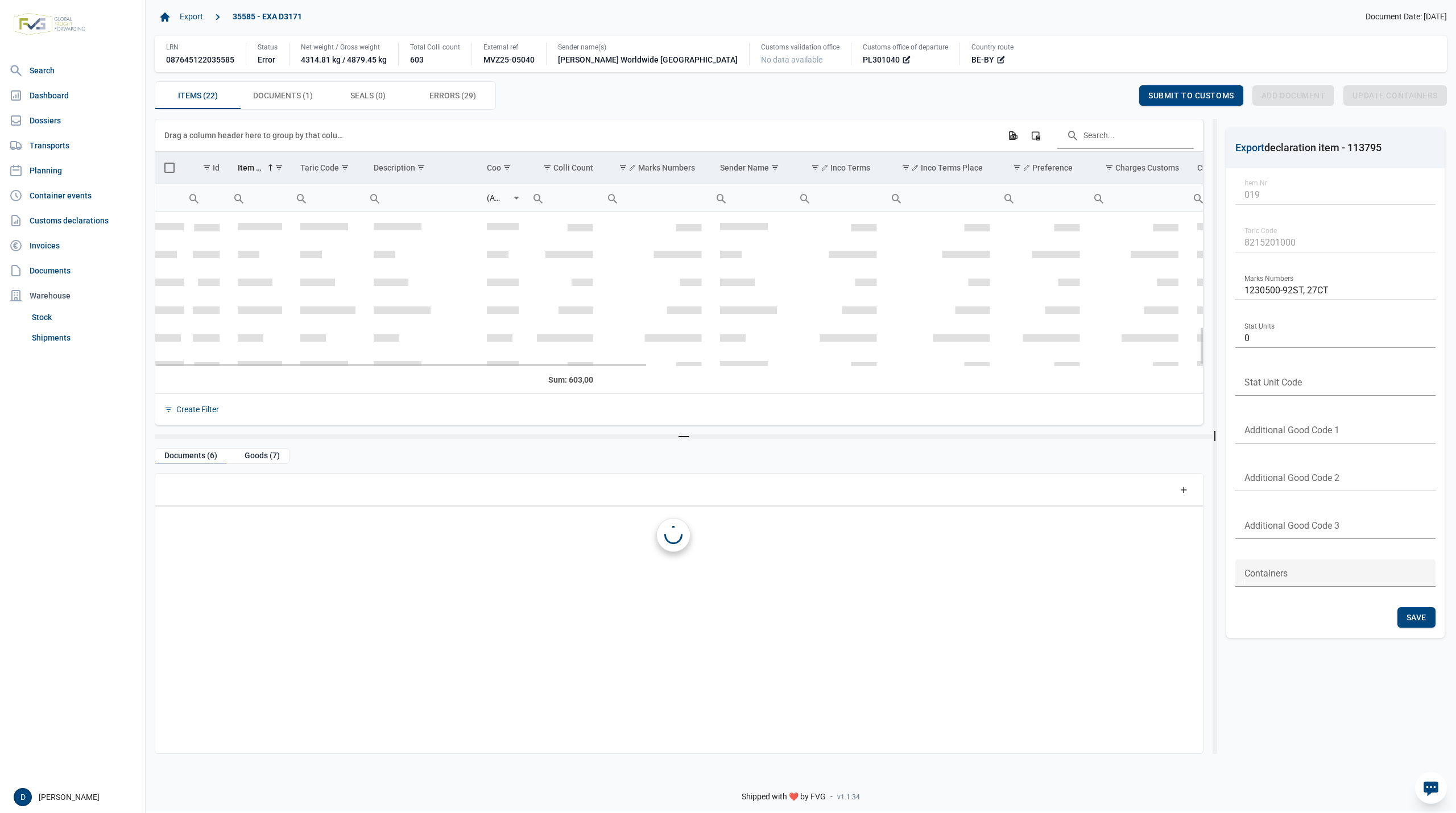
scroll to position [463, 0]
